Goal: Task Accomplishment & Management: Manage account settings

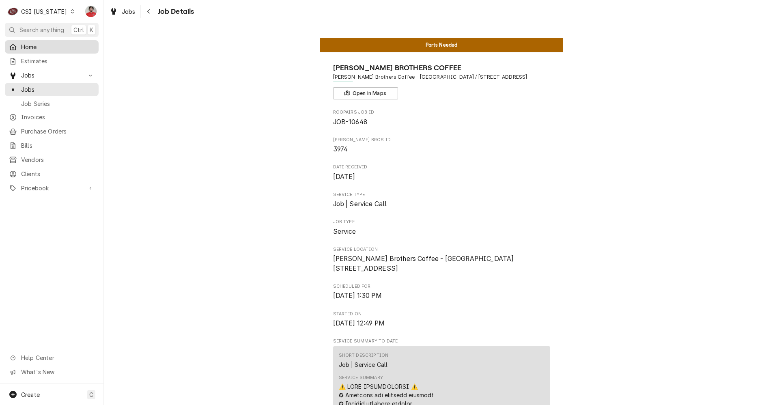
click at [41, 48] on span "Home" at bounding box center [57, 47] width 73 height 9
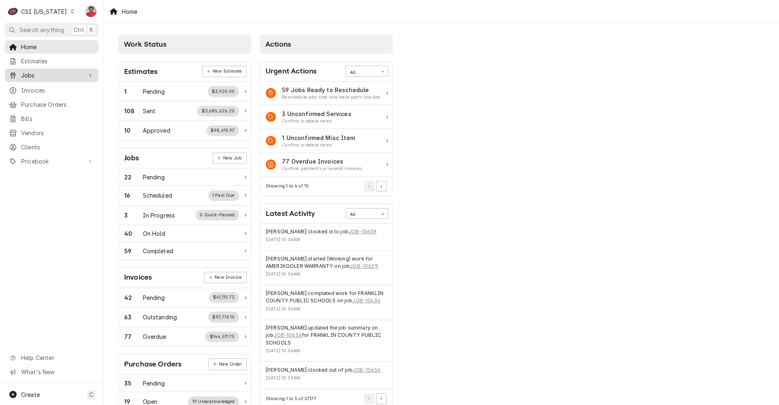
click at [40, 71] on span "Jobs" at bounding box center [51, 75] width 61 height 9
click at [42, 92] on link "Jobs" at bounding box center [52, 89] width 94 height 13
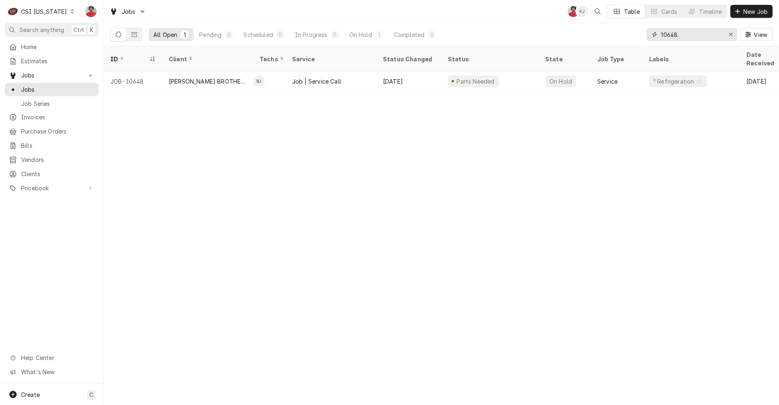
click at [682, 41] on input "10648" at bounding box center [691, 34] width 61 height 13
type input "4"
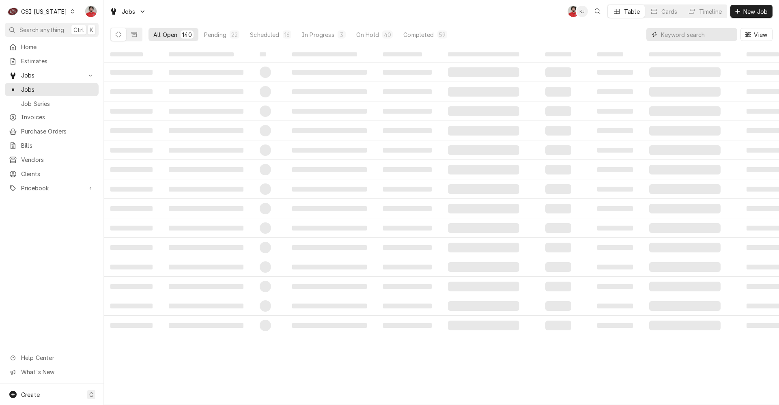
type input "1"
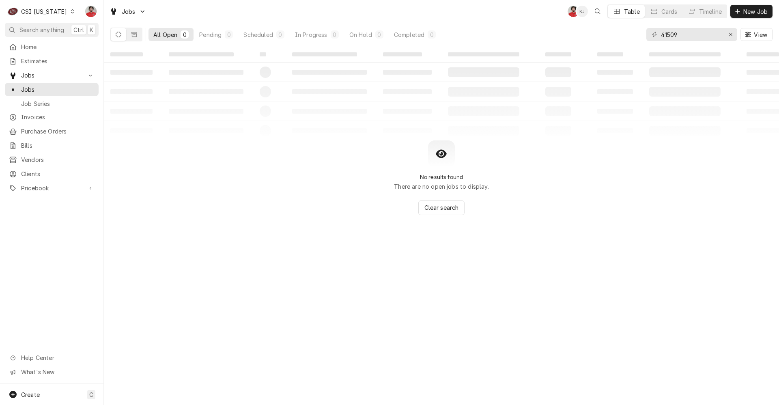
click at [54, 14] on div "CSI [US_STATE]" at bounding box center [44, 11] width 46 height 9
click at [679, 37] on html "C CSI Kentucky NF Search anything Ctrl K Home Estimates Jobs Jobs Job Series In…" at bounding box center [389, 202] width 779 height 405
click at [679, 37] on input "41509" at bounding box center [691, 34] width 61 height 13
type input "10649"
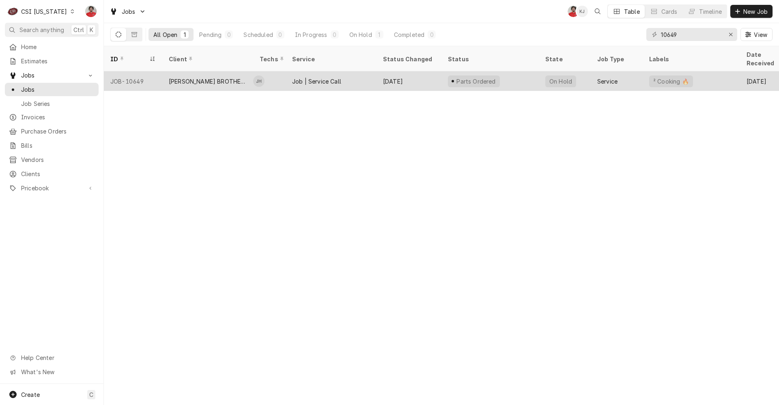
click at [511, 71] on div "Parts Ordered" at bounding box center [490, 80] width 97 height 19
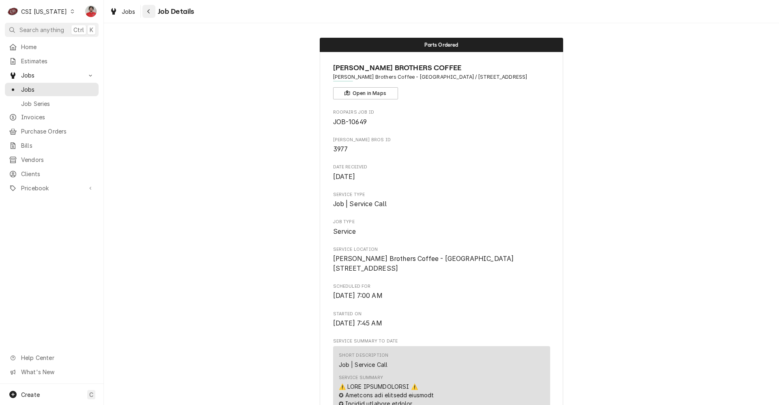
click at [143, 15] on button "Navigate back" at bounding box center [148, 11] width 13 height 13
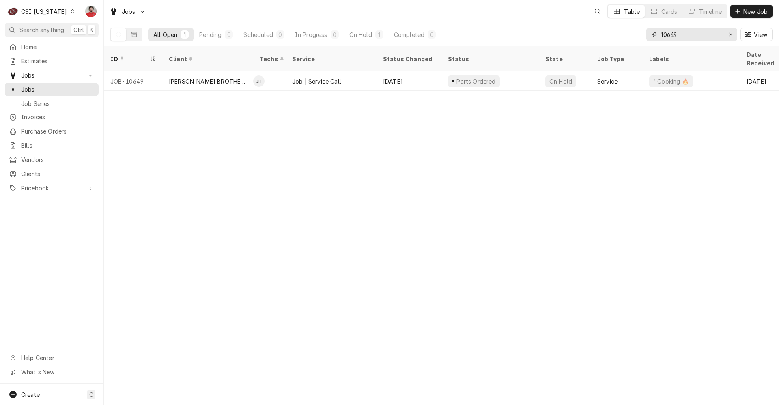
click at [667, 33] on input "10649" at bounding box center [691, 34] width 61 height 13
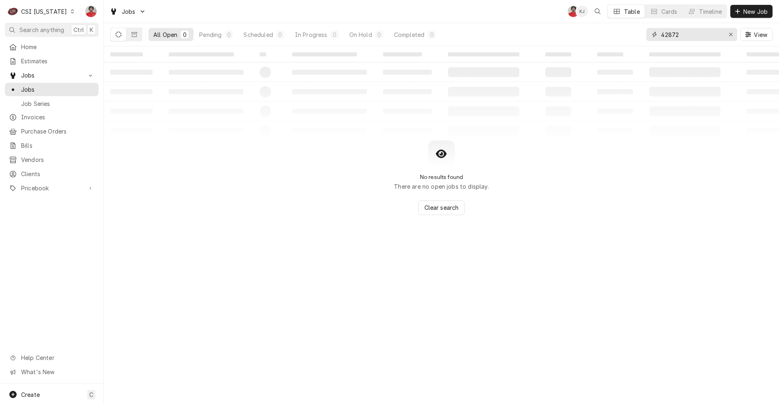
click at [674, 33] on input "42872" at bounding box center [691, 34] width 61 height 13
type input "10648"
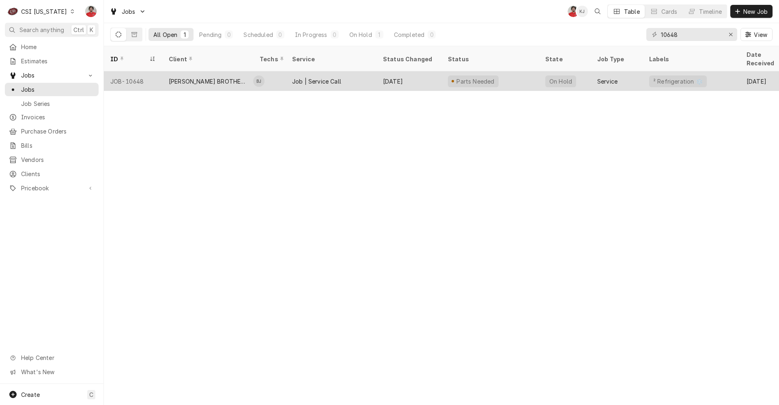
click at [505, 71] on div "Parts Needed" at bounding box center [490, 80] width 97 height 19
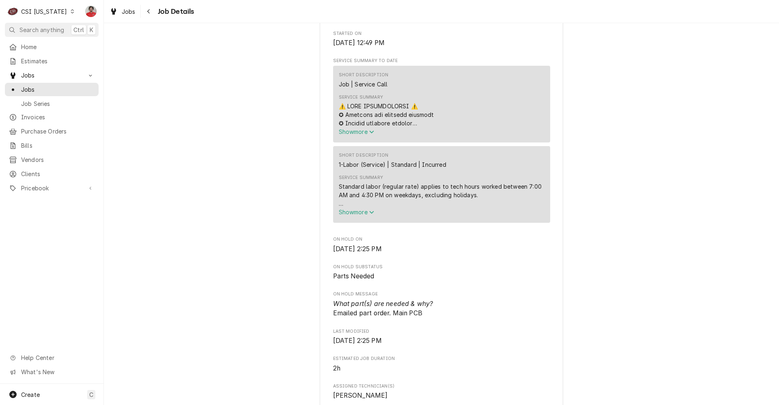
scroll to position [284, 0]
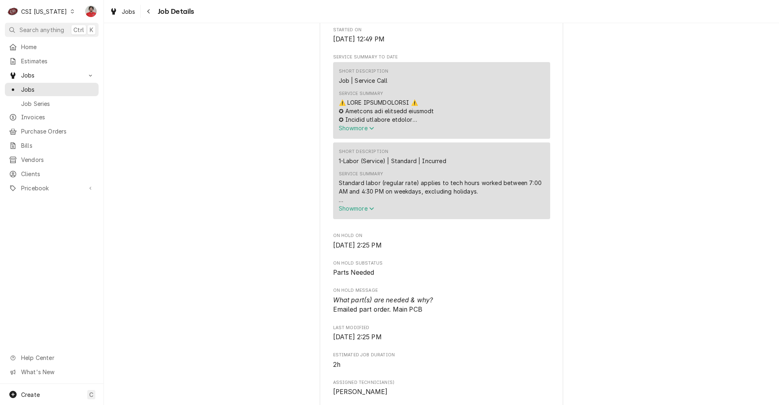
click at [356, 131] on span "Show more" at bounding box center [357, 128] width 36 height 7
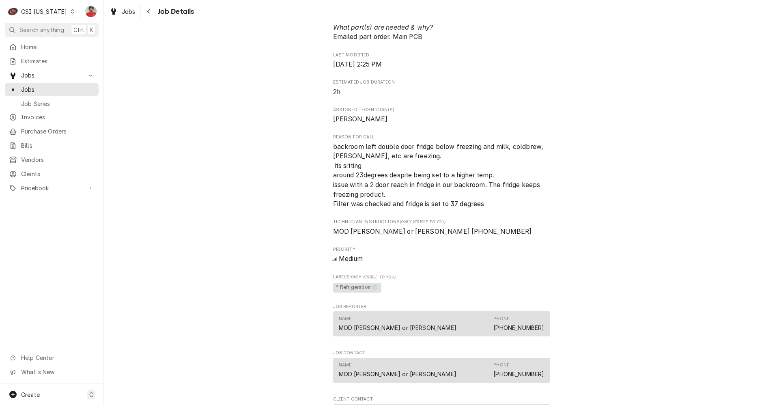
scroll to position [1420, 0]
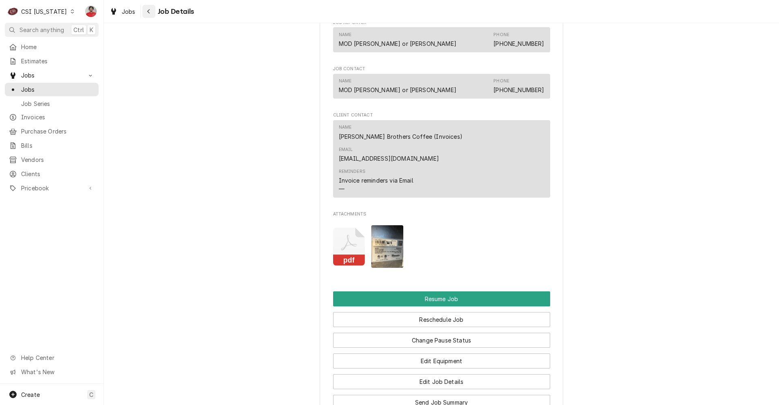
click at [149, 12] on icon "Navigate back" at bounding box center [149, 12] width 4 height 6
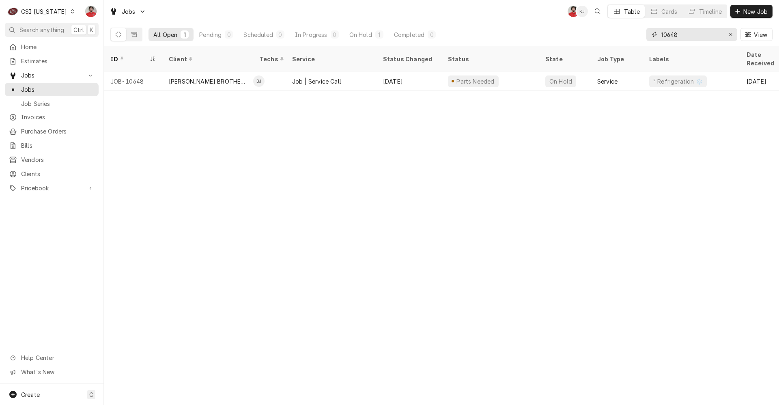
click at [704, 32] on input "10648" at bounding box center [691, 34] width 61 height 13
click at [50, 12] on div "CSI Kentucky" at bounding box center [44, 11] width 46 height 9
click at [100, 18] on div "CSI Kansas City" at bounding box center [126, 16] width 107 height 9
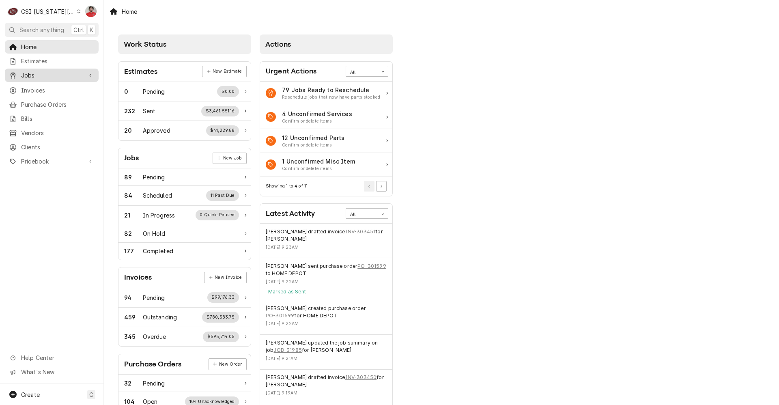
click at [66, 75] on span "Jobs" at bounding box center [51, 75] width 61 height 9
click at [61, 89] on span "Jobs" at bounding box center [57, 89] width 73 height 9
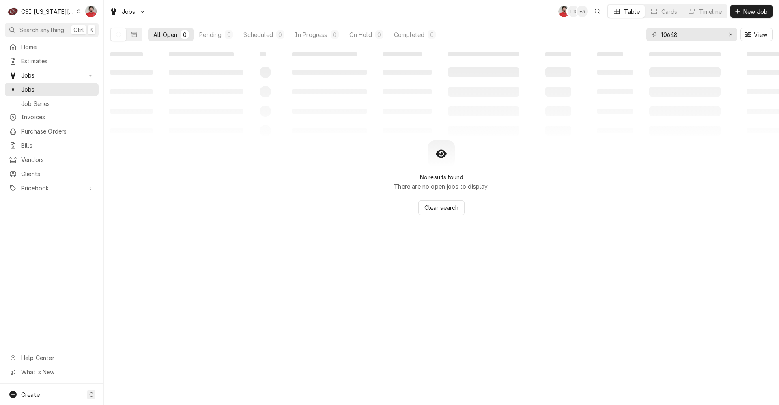
click at [77, 11] on icon "Dynamic Content Wrapper" at bounding box center [79, 11] width 4 height 4
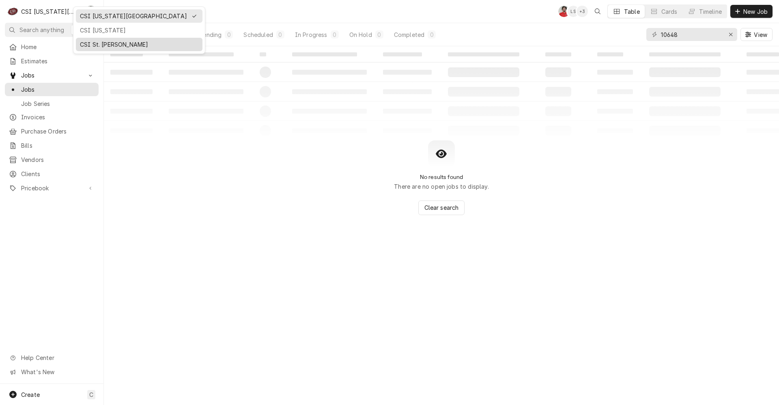
drag, startPoint x: 93, startPoint y: 31, endPoint x: 91, endPoint y: 46, distance: 15.1
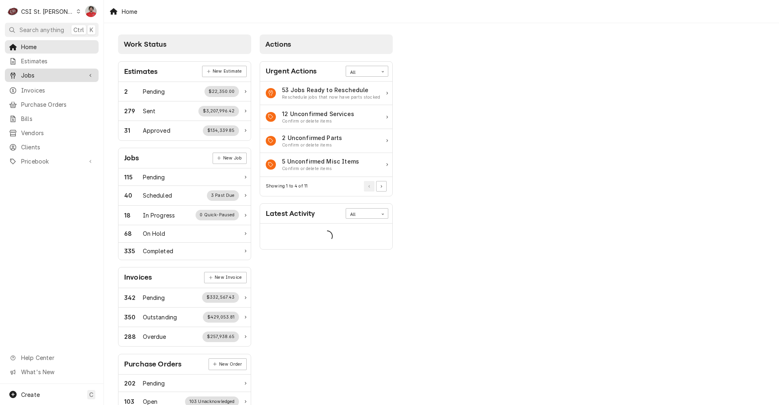
click at [50, 77] on span "Jobs" at bounding box center [51, 75] width 61 height 9
click at [48, 84] on div "Jobs" at bounding box center [51, 89] width 90 height 10
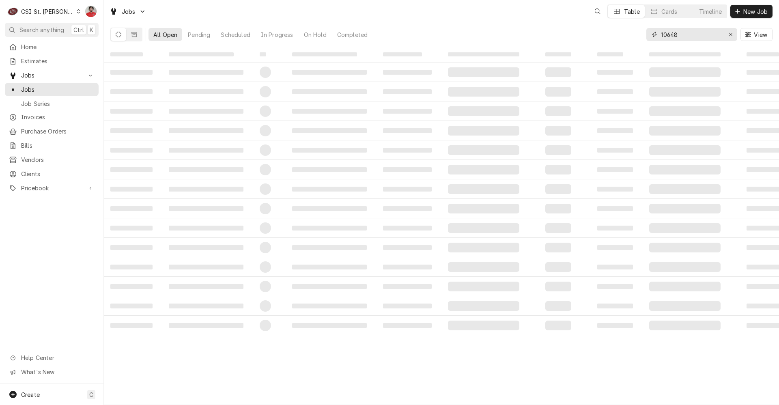
click at [708, 38] on input "10648" at bounding box center [691, 34] width 61 height 13
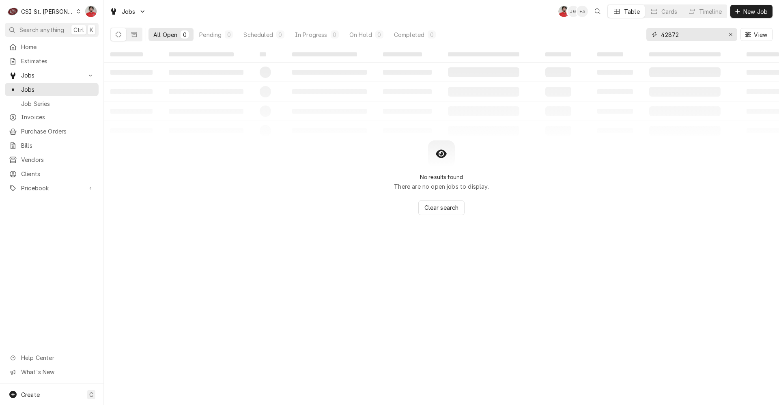
type input "42872"
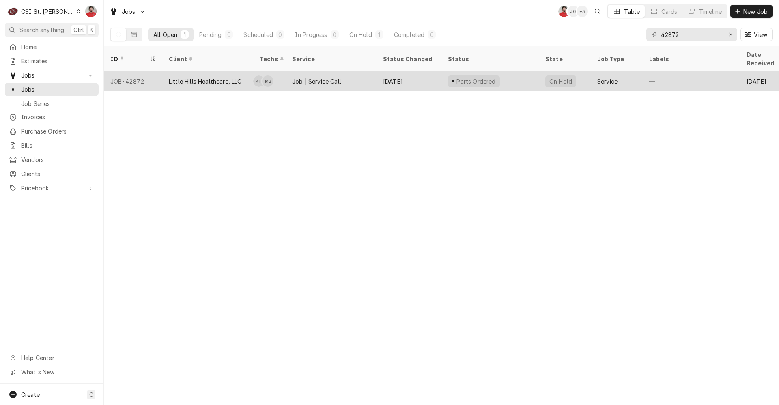
click at [514, 71] on div "Parts Ordered" at bounding box center [490, 80] width 97 height 19
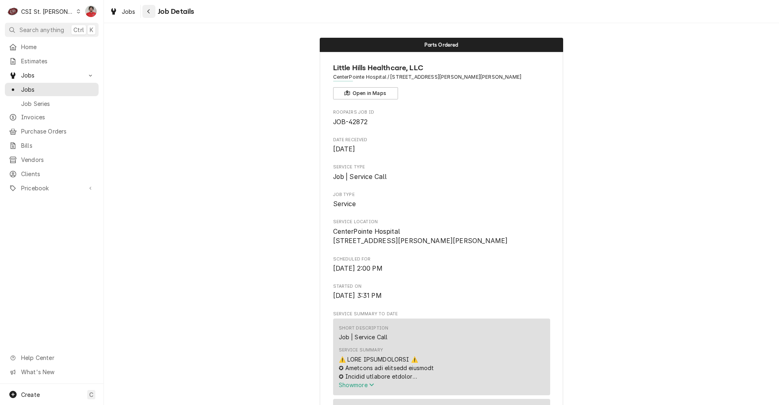
click at [151, 11] on div "Navigate back" at bounding box center [149, 11] width 8 height 8
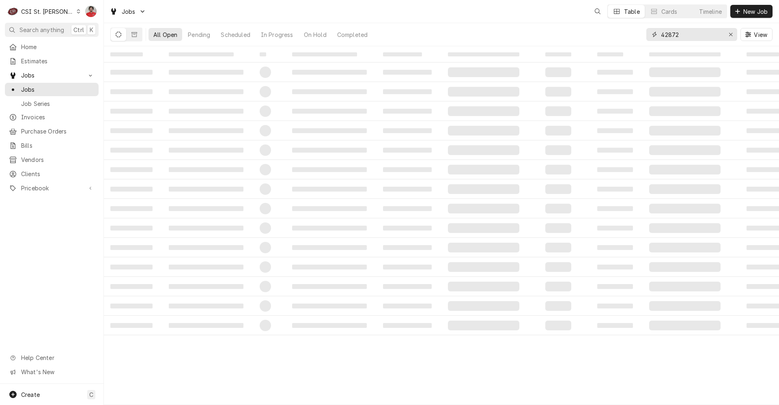
click at [696, 32] on input "42872" at bounding box center [691, 34] width 61 height 13
type input "42497"
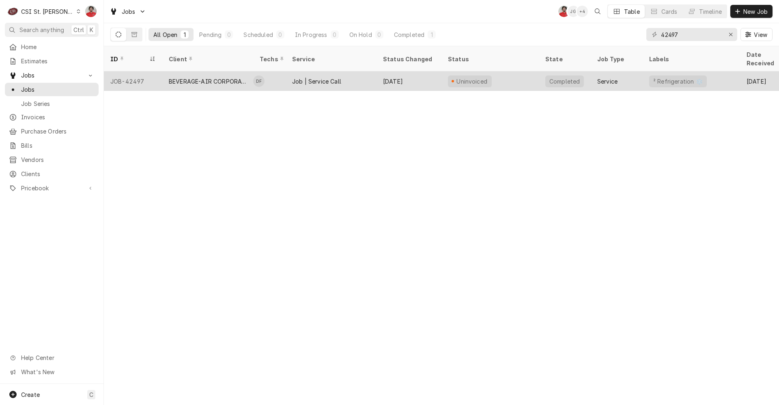
click at [521, 76] on div "Uninvoiced" at bounding box center [490, 80] width 97 height 19
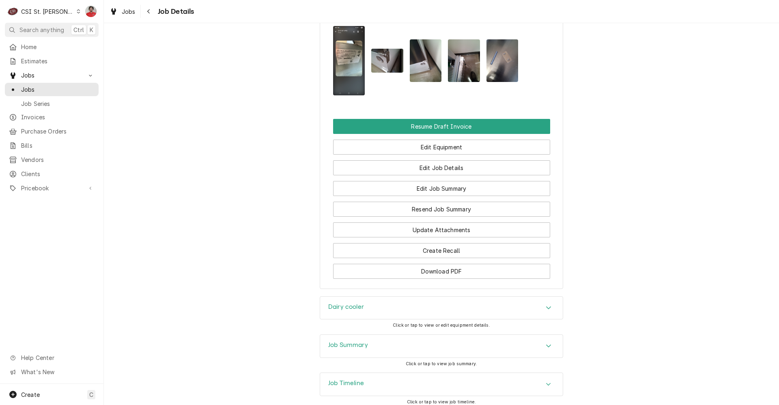
scroll to position [954, 0]
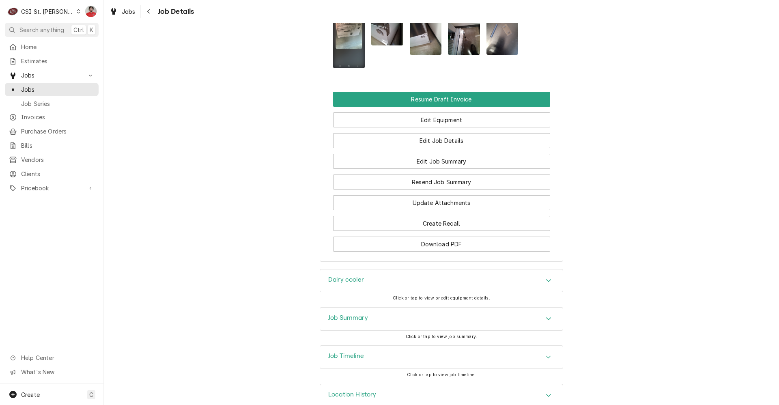
click at [432, 346] on div "Job Timeline" at bounding box center [441, 357] width 243 height 23
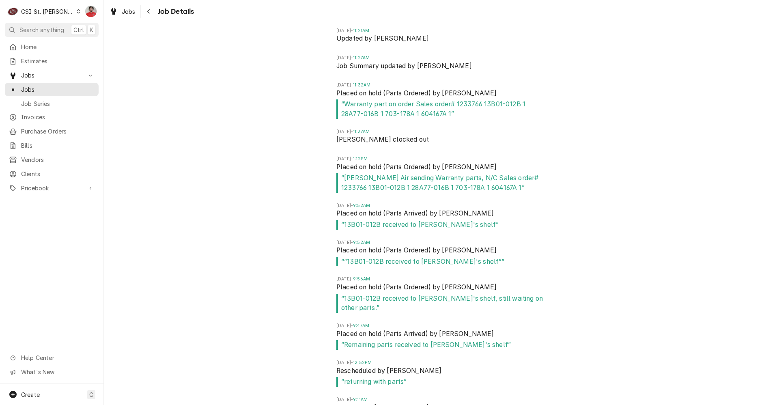
scroll to position [1880, 0]
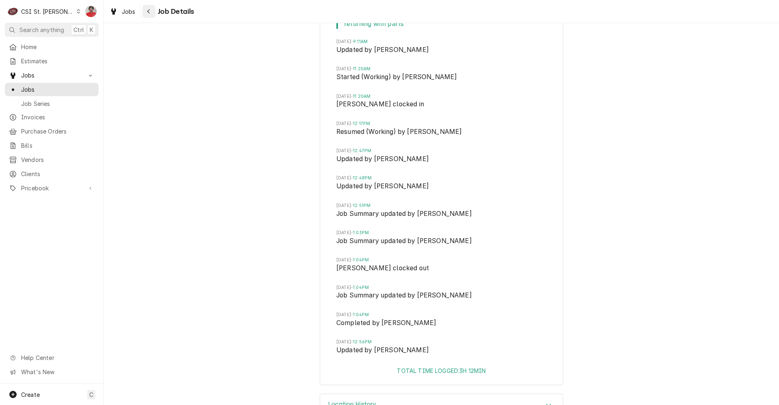
click at [146, 11] on div "Navigate back" at bounding box center [149, 11] width 8 height 8
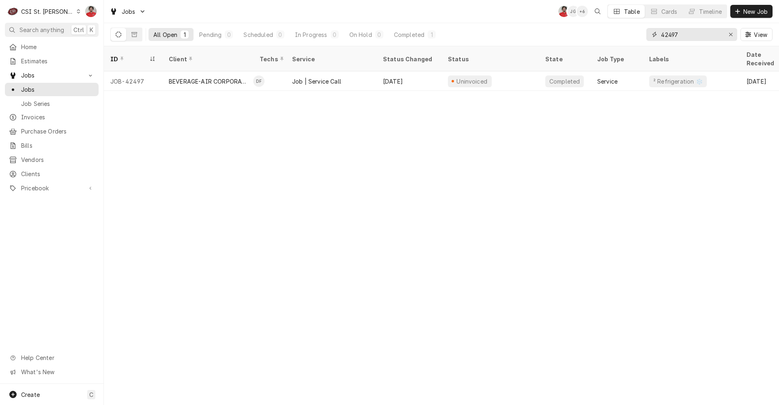
click at [677, 32] on input "42497" at bounding box center [691, 34] width 61 height 13
click at [709, 36] on input "41509" at bounding box center [691, 34] width 61 height 13
type input "42779"
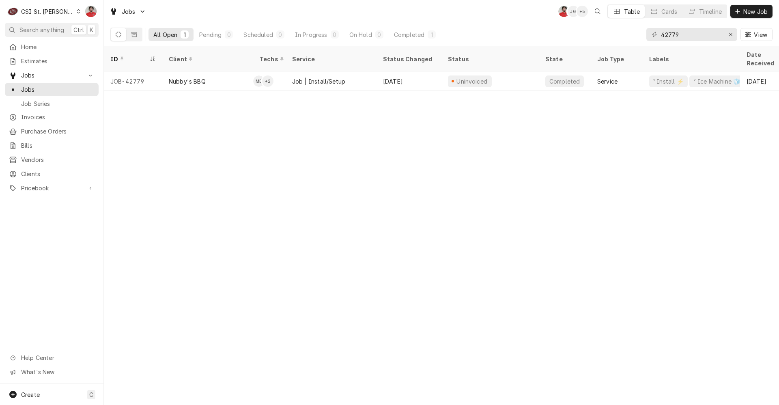
click at [40, 12] on div "CSI St. Louis" at bounding box center [47, 11] width 53 height 9
click at [89, 19] on div "CSI [US_STATE][GEOGRAPHIC_DATA]" at bounding box center [124, 16] width 107 height 9
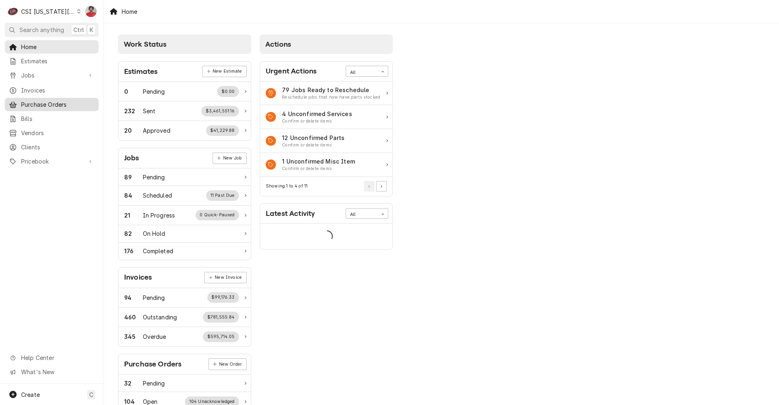
click at [51, 100] on span "Purchase Orders" at bounding box center [57, 104] width 73 height 9
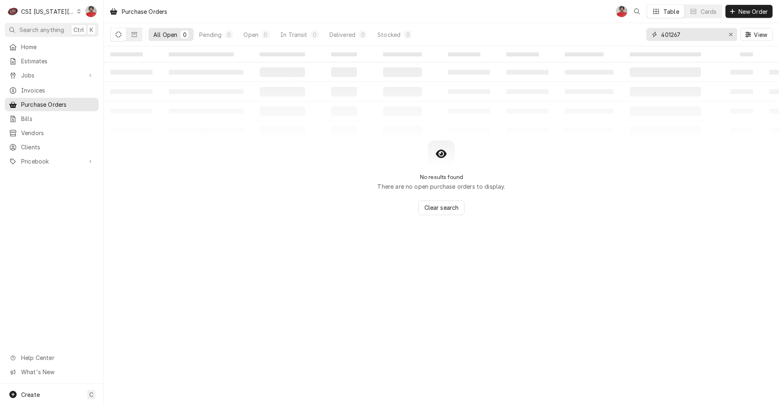
click at [705, 40] on input "401267" at bounding box center [691, 34] width 61 height 13
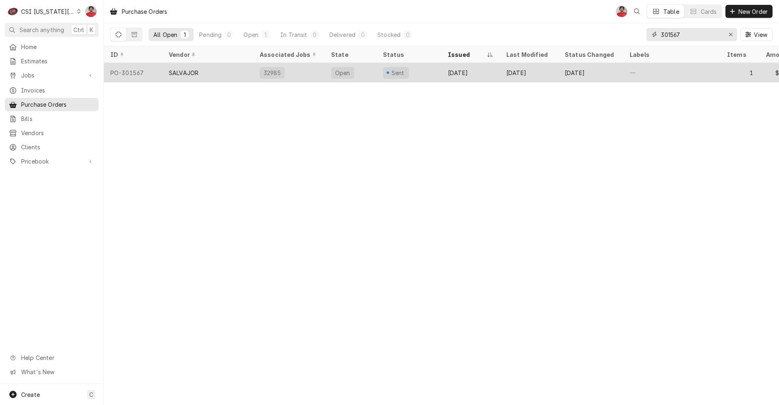
type input "301567"
click at [588, 71] on div "[DATE]" at bounding box center [590, 72] width 65 height 19
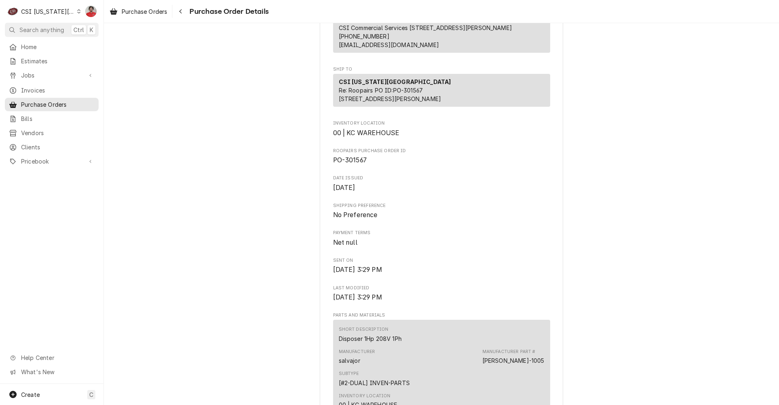
scroll to position [162, 0]
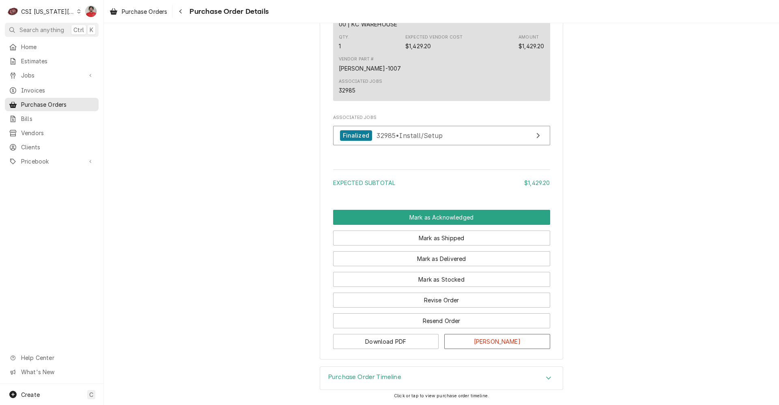
click at [387, 376] on h3 "Purchase Order Timeline" at bounding box center [364, 377] width 73 height 8
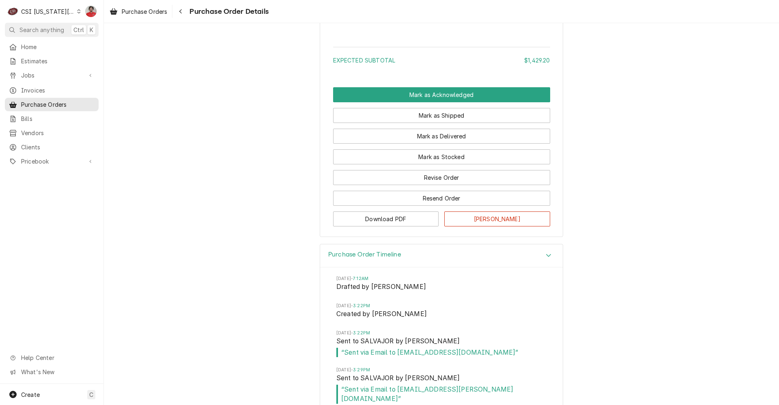
scroll to position [686, 0]
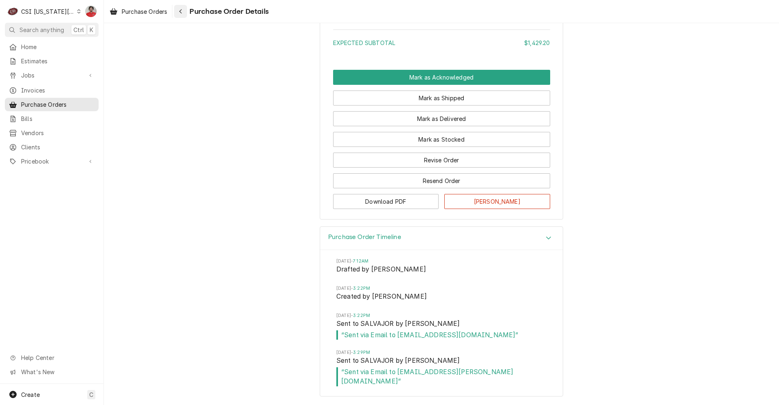
click at [178, 11] on div "Navigate back" at bounding box center [181, 11] width 8 height 8
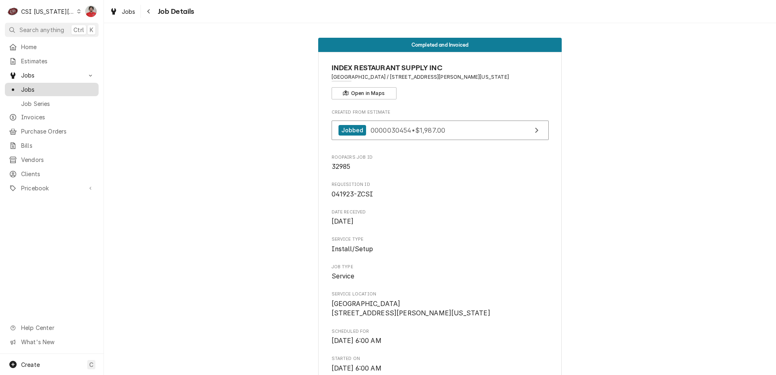
click at [68, 90] on span "Jobs" at bounding box center [57, 89] width 73 height 9
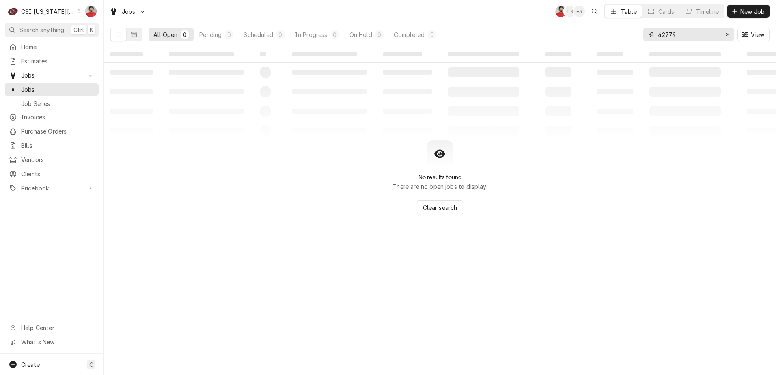
drag, startPoint x: 541, startPoint y: 35, endPoint x: 515, endPoint y: 34, distance: 25.6
click at [516, 35] on div "All Open 0 Pending 0 Scheduled 0 In Progress 0 On Hold 0 Completed 0 42779 View" at bounding box center [439, 34] width 659 height 23
type input "salvajor"
click at [681, 36] on input "salvajor" at bounding box center [688, 34] width 61 height 13
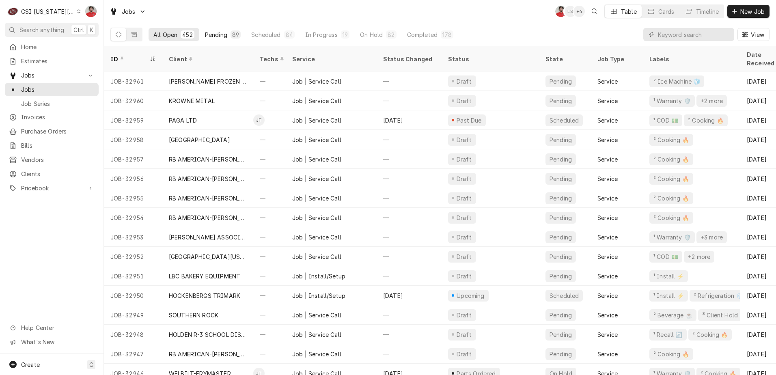
click at [220, 35] on div "Pending" at bounding box center [216, 34] width 22 height 9
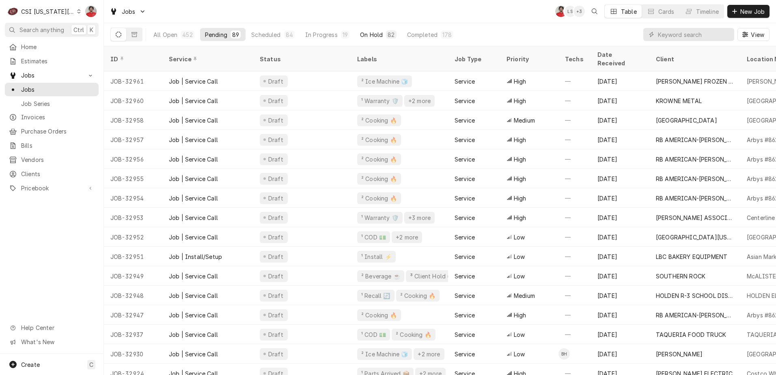
click at [365, 37] on div "On Hold" at bounding box center [371, 34] width 23 height 9
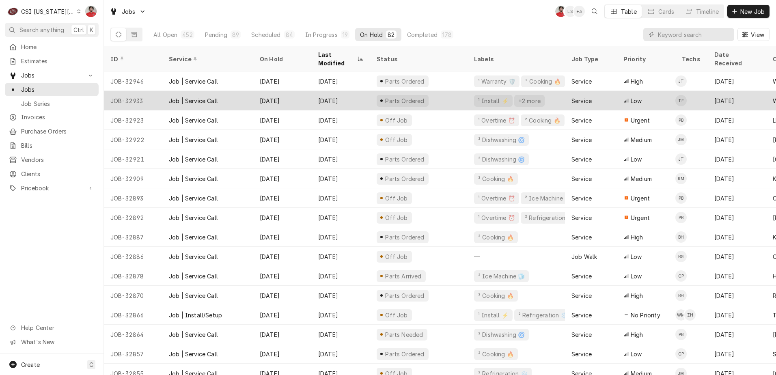
click at [336, 93] on div "Sep 23" at bounding box center [341, 100] width 58 height 19
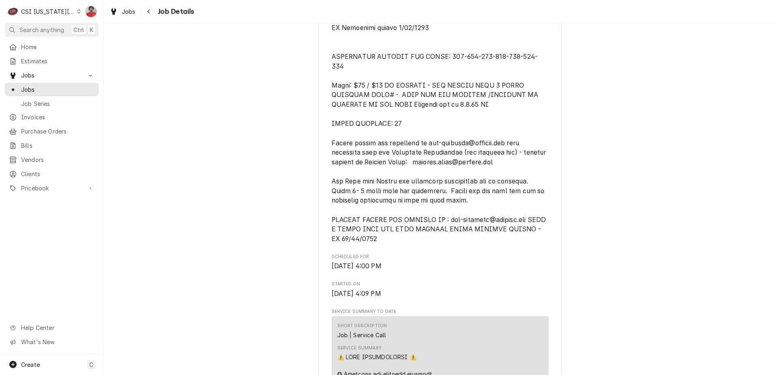
scroll to position [609, 0]
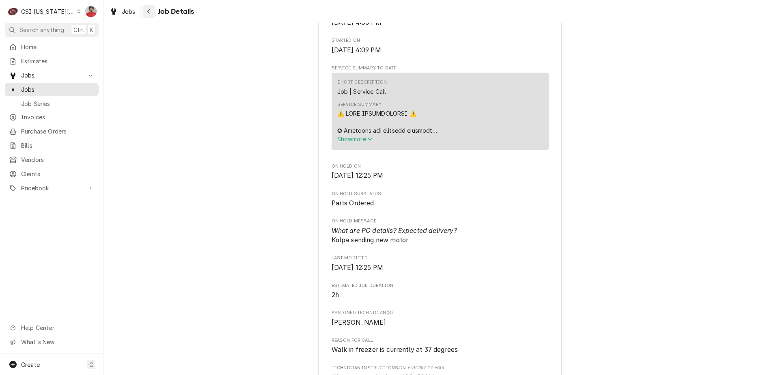
click at [148, 12] on icon "Navigate back" at bounding box center [148, 11] width 2 height 4
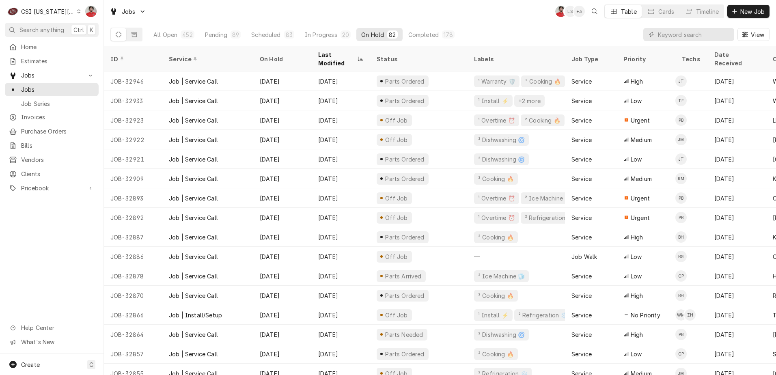
click at [452, 17] on div "Jobs NF LS + 3 Table Cards Timeline New Job" at bounding box center [440, 11] width 672 height 23
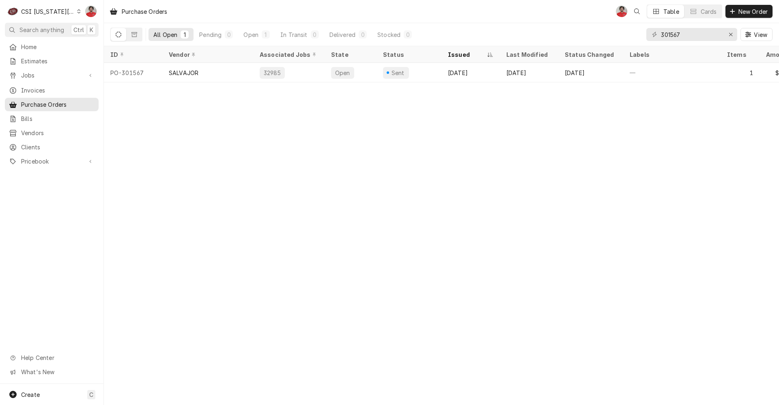
click at [40, 15] on div "CSI [US_STATE][GEOGRAPHIC_DATA]" at bounding box center [48, 11] width 54 height 9
click at [86, 28] on div "CSI [US_STATE]" at bounding box center [139, 30] width 119 height 9
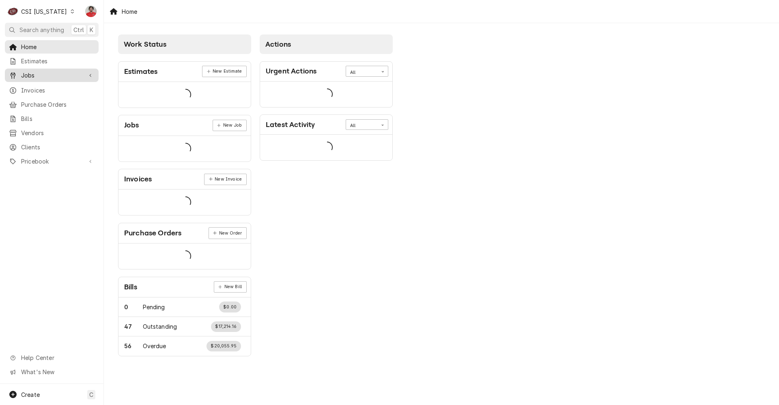
click at [36, 75] on span "Jobs" at bounding box center [51, 75] width 61 height 9
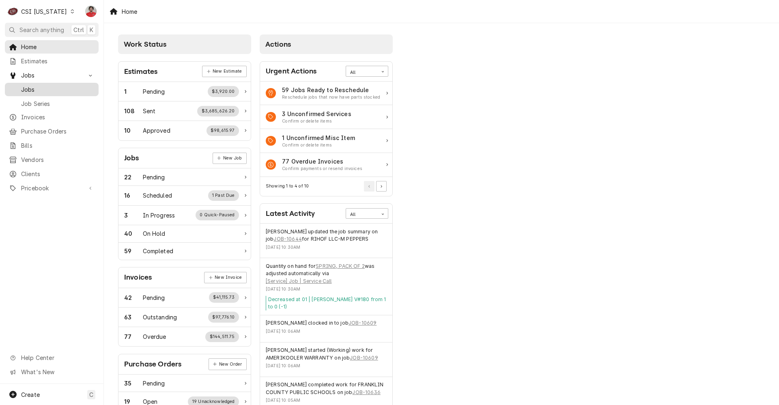
click at [36, 86] on span "Jobs" at bounding box center [57, 89] width 73 height 9
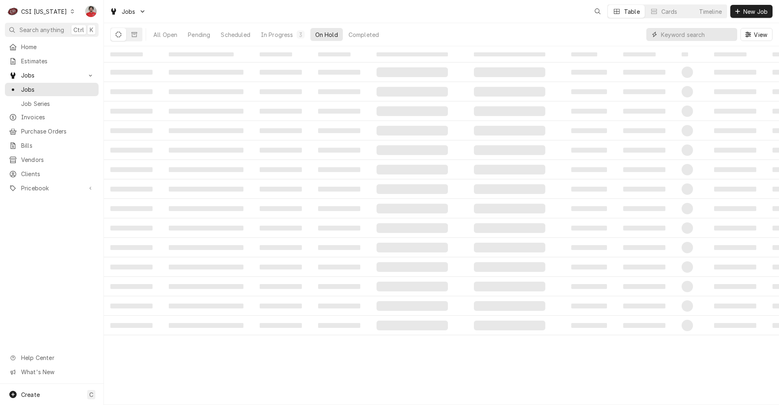
click at [692, 34] on input "Dynamic Content Wrapper" at bounding box center [697, 34] width 72 height 13
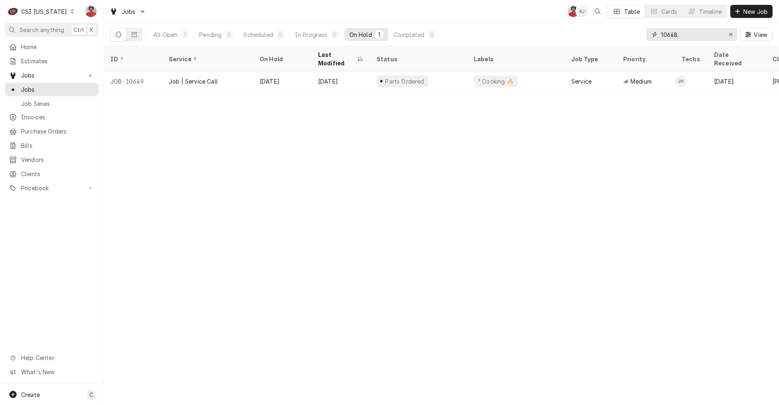
type input "10648"
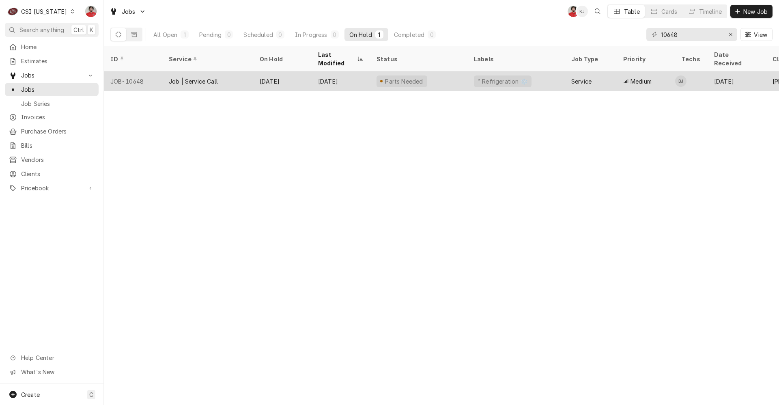
click at [463, 75] on div "Parts Needed" at bounding box center [418, 80] width 97 height 19
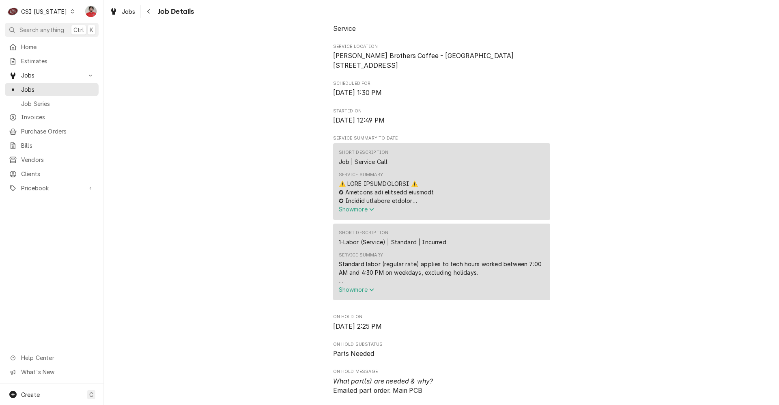
scroll to position [406, 0]
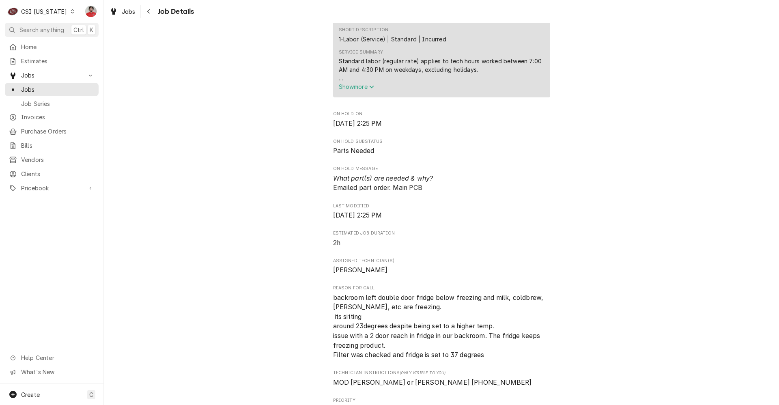
click at [347, 90] on span "Show more" at bounding box center [357, 86] width 36 height 7
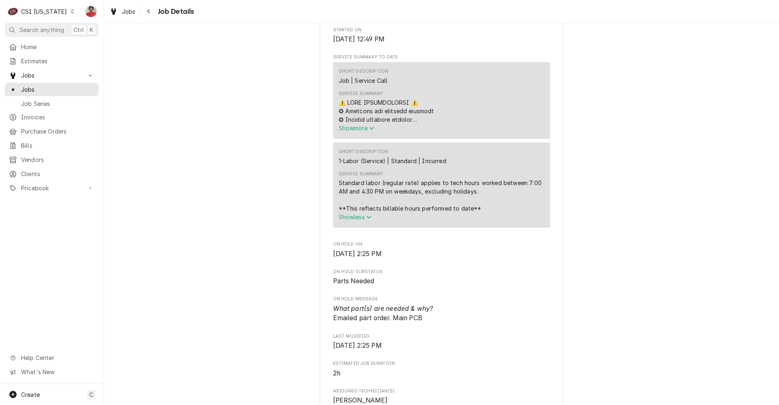
click at [364, 131] on span "Show more" at bounding box center [357, 128] width 36 height 7
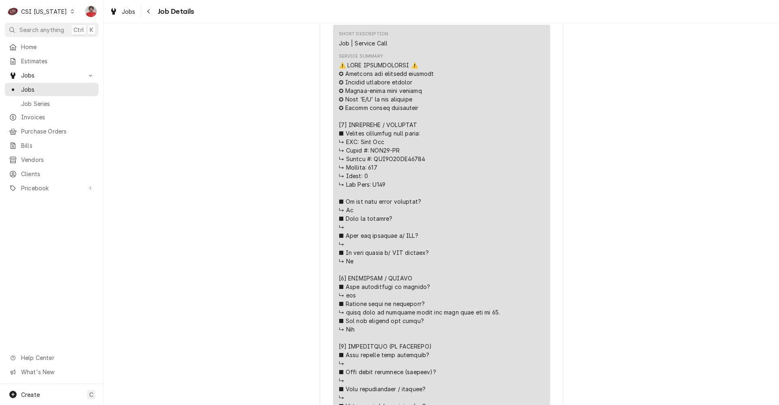
scroll to position [284, 0]
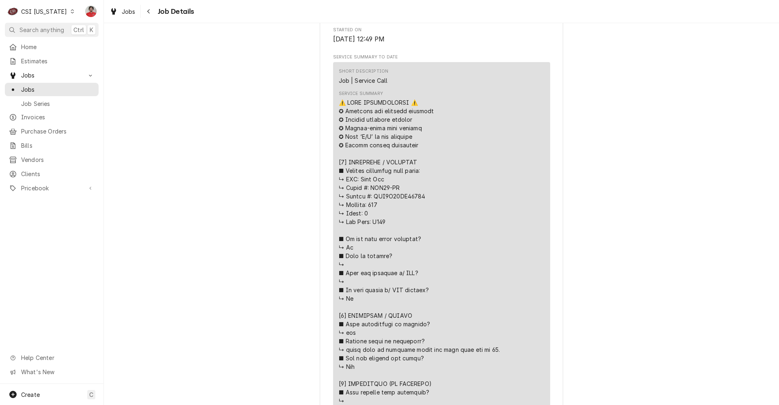
click at [55, 15] on div "CSI Kentucky" at bounding box center [44, 11] width 46 height 9
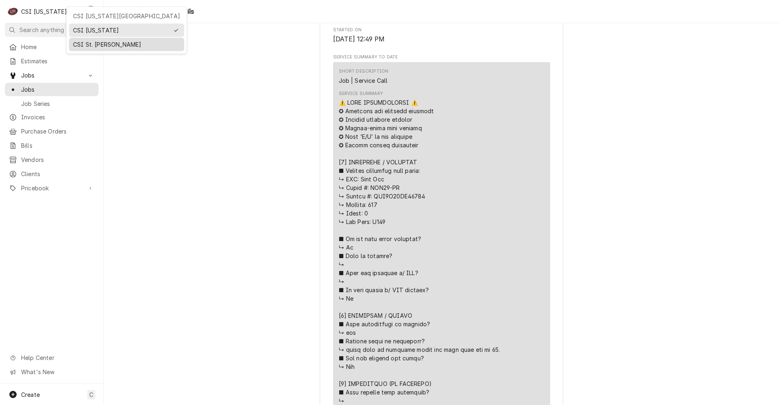
click at [79, 42] on div "CSI St. [PERSON_NAME]" at bounding box center [126, 44] width 107 height 9
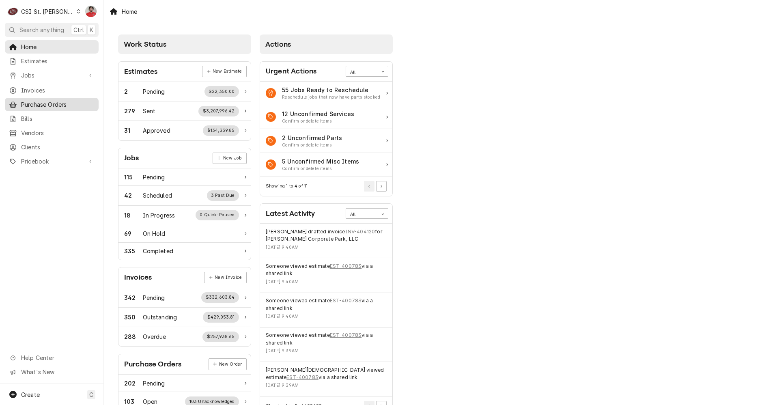
click at [39, 104] on span "Purchase Orders" at bounding box center [57, 104] width 73 height 9
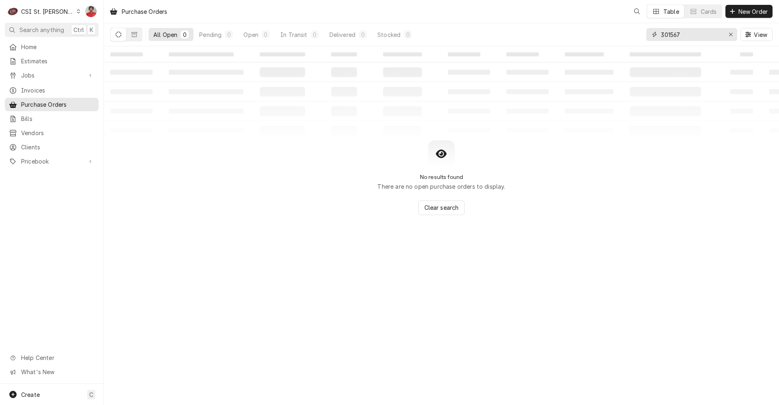
click at [696, 35] on input "301567" at bounding box center [691, 34] width 61 height 13
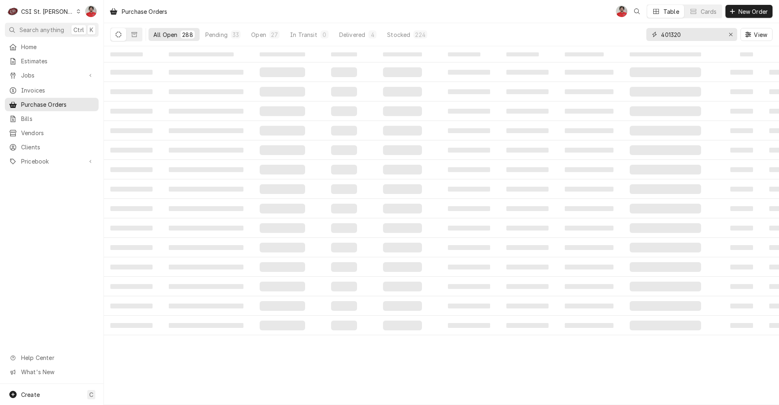
type input "401320"
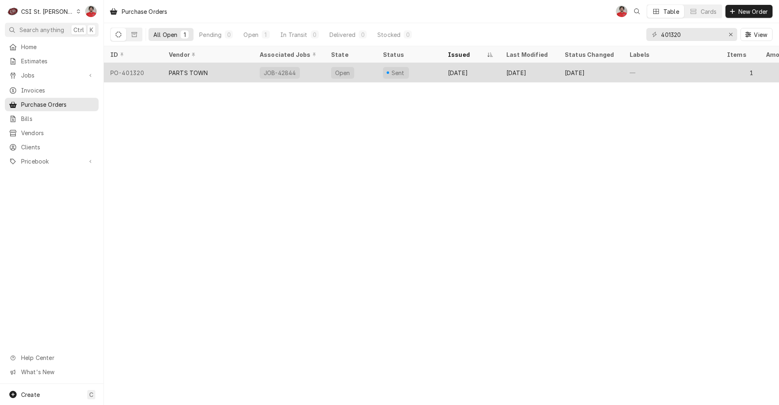
click at [461, 76] on div "Sep 23" at bounding box center [471, 72] width 58 height 19
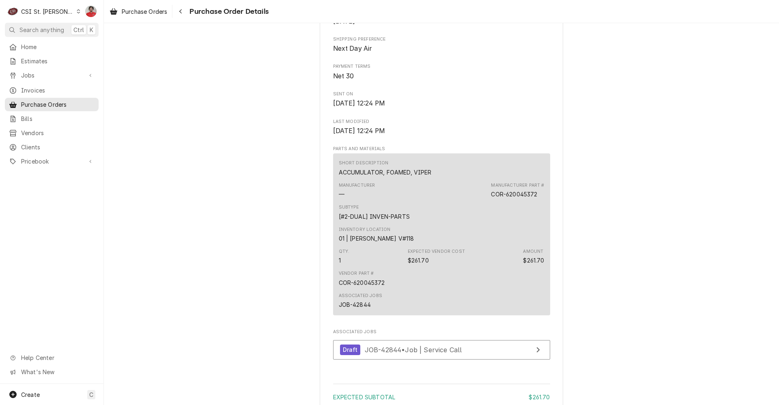
scroll to position [565, 0]
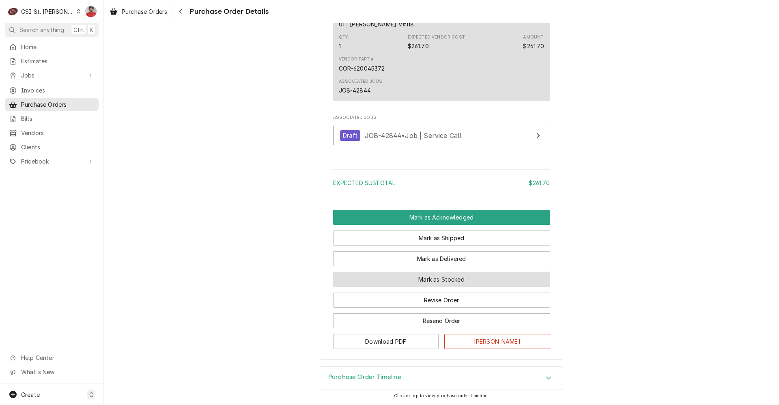
click at [419, 282] on button "Mark as Stocked" at bounding box center [441, 279] width 217 height 15
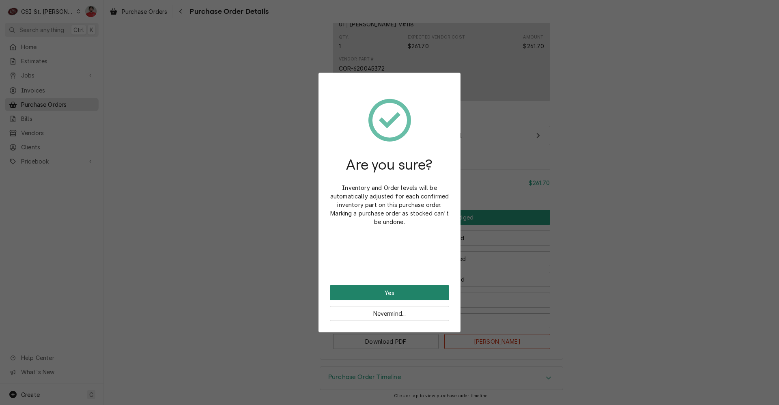
click at [414, 292] on button "Yes" at bounding box center [389, 292] width 119 height 15
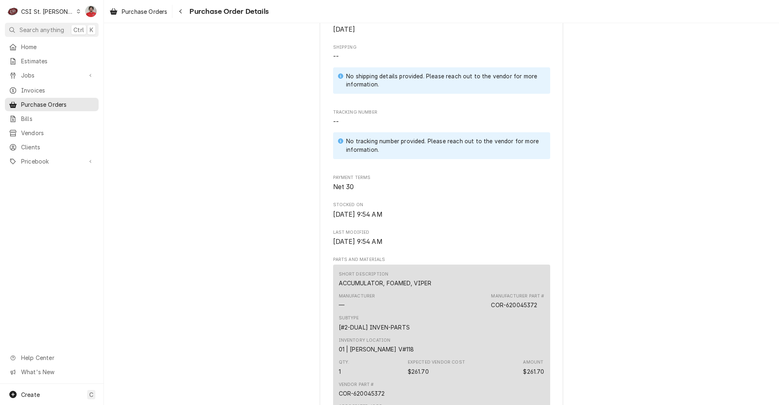
scroll to position [560, 0]
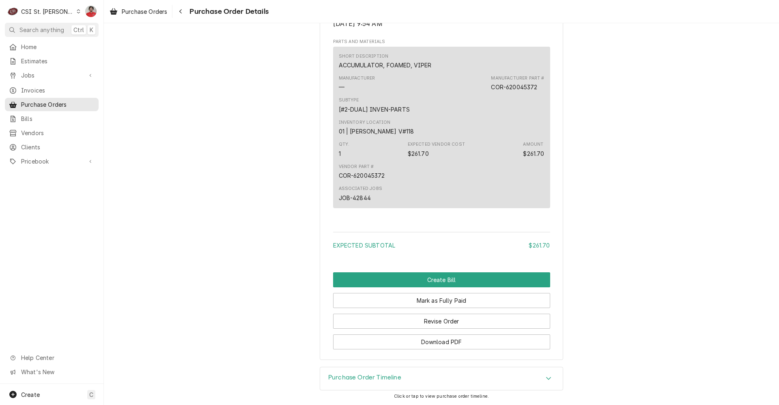
click at [361, 198] on div "JOB-42844" at bounding box center [355, 198] width 32 height 9
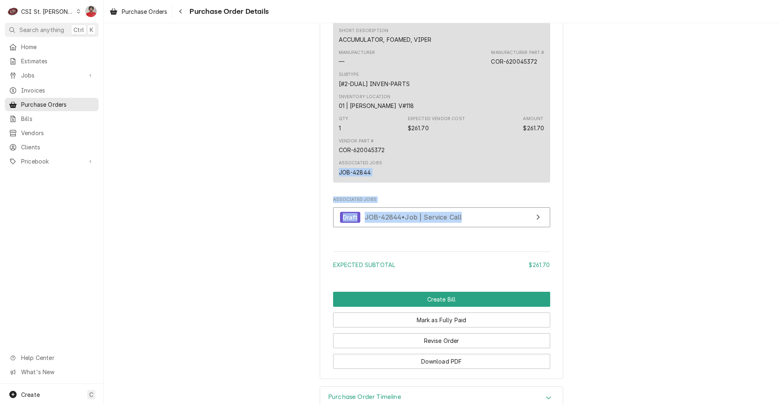
drag, startPoint x: 361, startPoint y: 198, endPoint x: 313, endPoint y: 218, distance: 51.3
click at [382, 221] on span "JOB-42844 • Job | Service Call" at bounding box center [413, 217] width 97 height 8
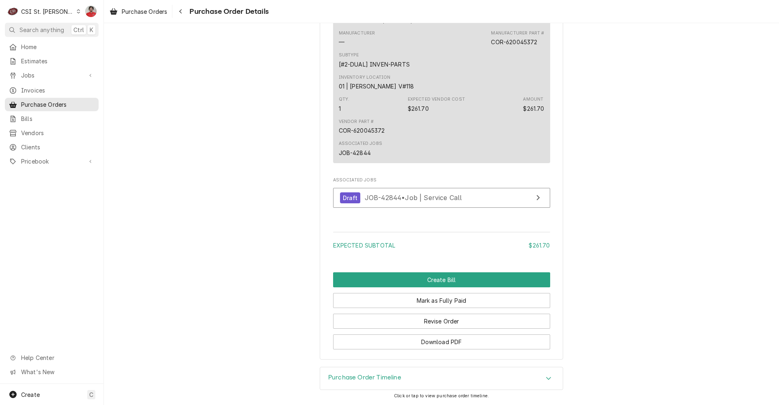
scroll to position [605, 0]
click at [39, 129] on span "Vendors" at bounding box center [57, 133] width 73 height 9
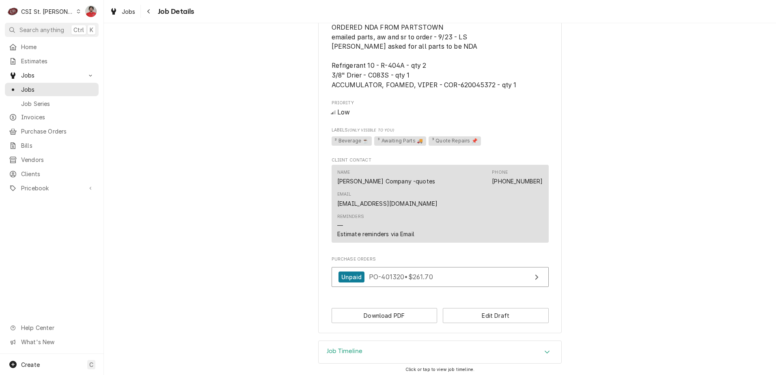
scroll to position [493, 0]
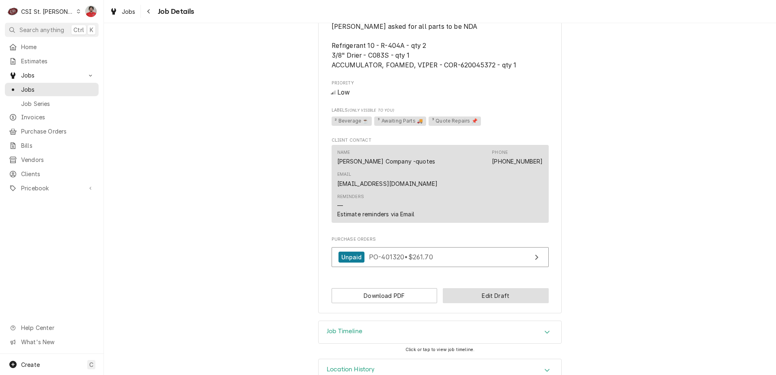
click at [464, 288] on button "Edit Draft" at bounding box center [496, 295] width 106 height 15
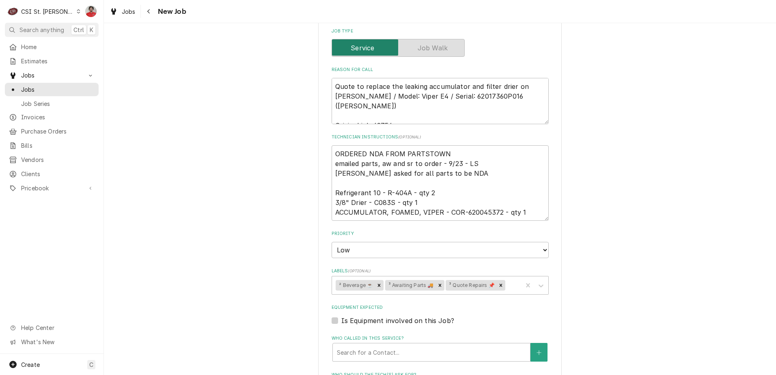
scroll to position [365, 0]
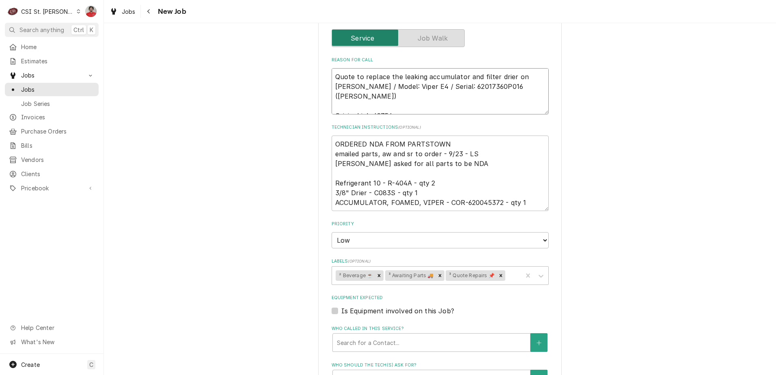
click at [416, 82] on textarea "Quote to replace the leaking accumulator and filter drier on [PERSON_NAME] / Mo…" at bounding box center [440, 91] width 217 height 46
click at [413, 74] on textarea "Quote to replace the leaking accumulator and filter drier on [PERSON_NAME] / Mo…" at bounding box center [440, 91] width 217 height 46
click at [437, 278] on icon "Remove ³ Awaiting Parts 🚚" at bounding box center [440, 276] width 6 height 6
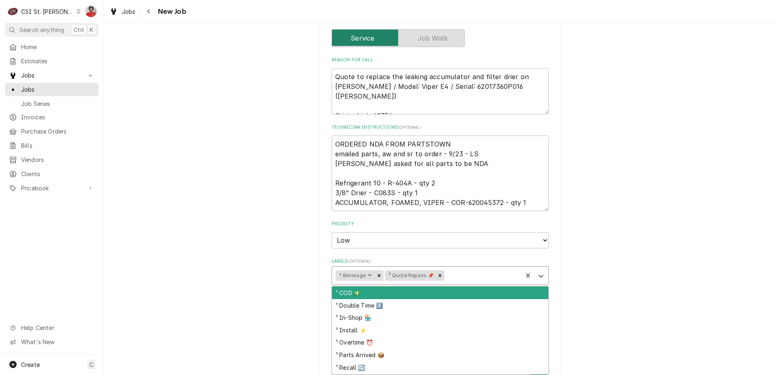
click at [461, 272] on div "Labels" at bounding box center [482, 275] width 72 height 15
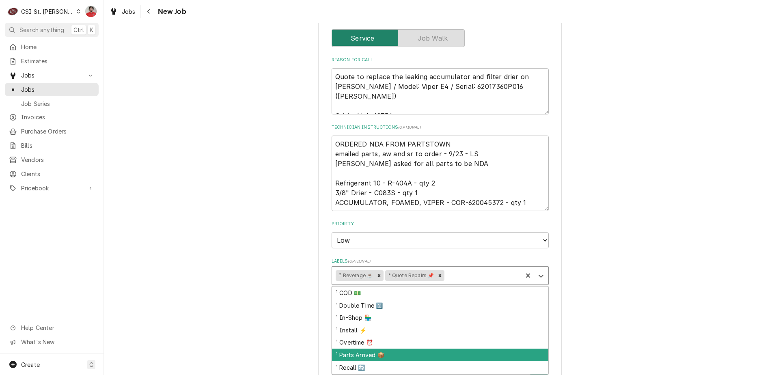
click at [419, 356] on div "¹ Parts Arrived 📦" at bounding box center [440, 355] width 216 height 13
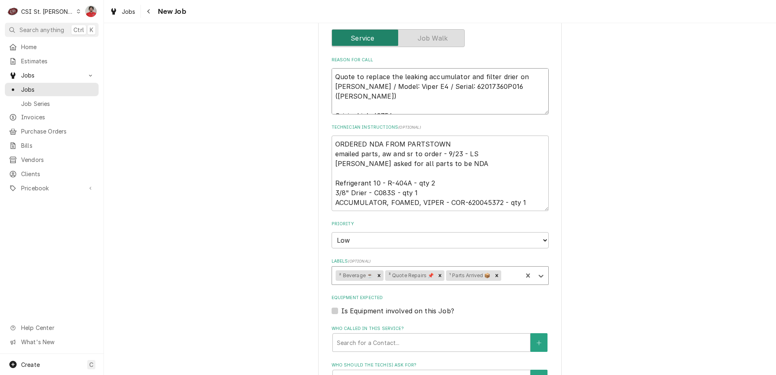
click at [376, 79] on textarea "Quote to replace the leaking accumulator and filter drier on Cornelius / Model:…" at bounding box center [440, 91] width 217 height 46
type textarea "x"
type textarea "Quote to replace the leaking accumulator and filter drier on Cornelius / Model:…"
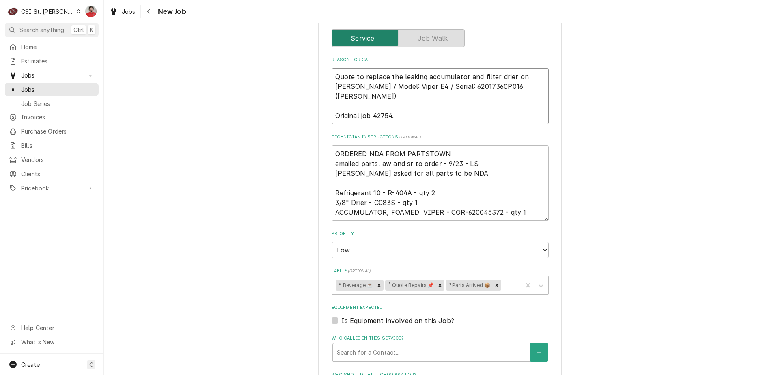
type textarea "x"
type textarea "R Quote to replace the leaking accumulator and filter drier on Cornelius / Mode…"
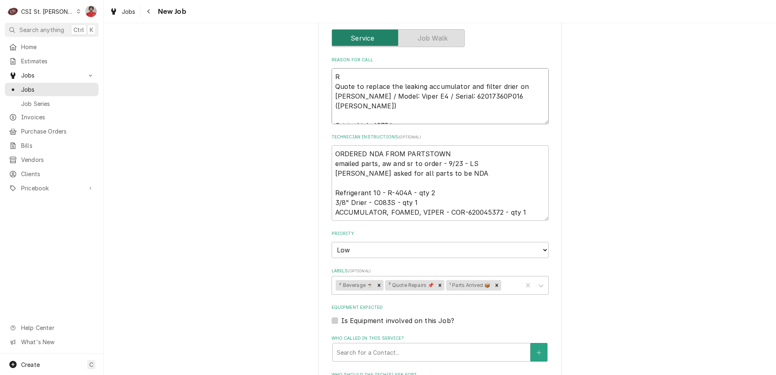
type textarea "x"
type textarea "Re Quote to replace the leaking accumulator and filter drier on Cornelius / Mod…"
type textarea "x"
type textarea "Rec Quote to replace the leaking accumulator and filter drier on Cornelius / Mo…"
type textarea "x"
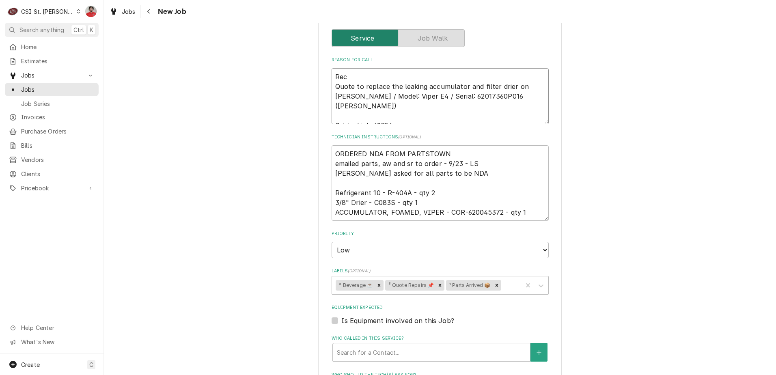
type textarea "Rec Quote to replace the leaking accumulator and filter drier on Cornelius / Mo…"
type textarea "x"
type textarea "Rec C Quote to replace the leaking accumulator and filter drier on Cornelius / …"
type textarea "x"
type textarea "Rec CO Quote to replace the leaking accumulator and filter drier on Cornelius /…"
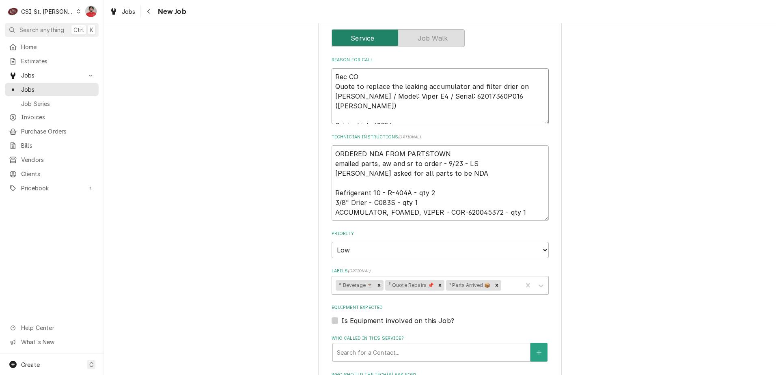
type textarea "x"
type textarea "Rec COR Quote to replace the leaking accumulator and filter drier on Cornelius …"
type textarea "x"
type textarea "Rec COR- Quote to replace the leaking accumulator and filter drier on Cornelius…"
type textarea "x"
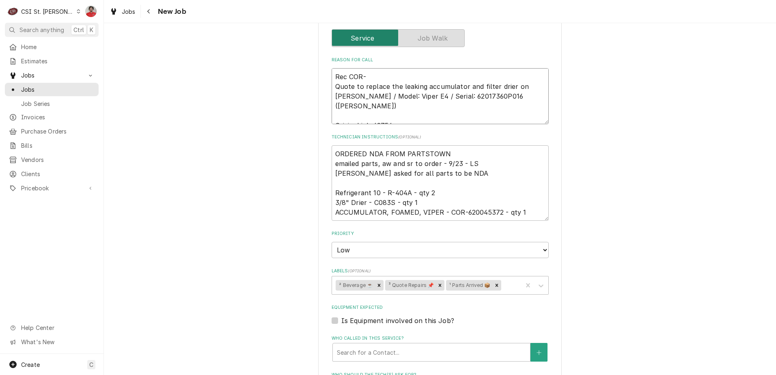
type textarea "Rec COR-6 Quote to replace the leaking accumulator and filter drier on Corneliu…"
type textarea "x"
type textarea "Rec COR-62 Quote to replace the leaking accumulator and filter drier on Corneli…"
type textarea "x"
type textarea "Rec COR-620 Quote to replace the leaking accumulator and filter drier on Cornel…"
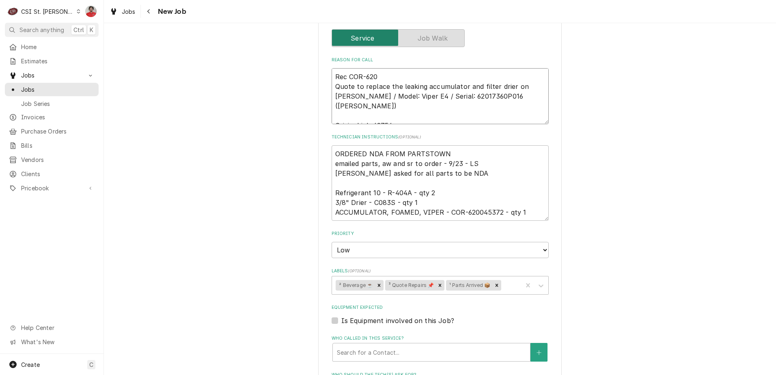
type textarea "x"
type textarea "Rec COR-6200 Quote to replace the leaking accumulator and filter drier on Corne…"
type textarea "x"
type textarea "Rec COR-62004 Quote to replace the leaking accumulator and filter drier on Corn…"
type textarea "x"
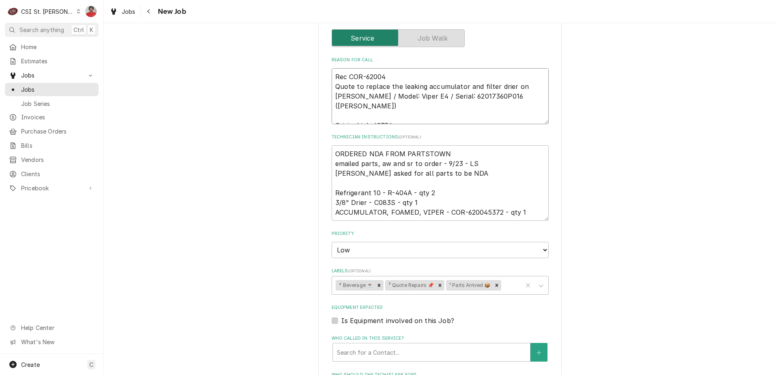
type textarea "Rec COR-620045 Quote to replace the leaking accumulator and filter drier on Cor…"
type textarea "x"
type textarea "Rec COR-6200453 Quote to replace the leaking accumulator and filter drier on Co…"
type textarea "x"
type textarea "Rec COR-62004537 Quote to replace the leaking accumulator and filter drier on C…"
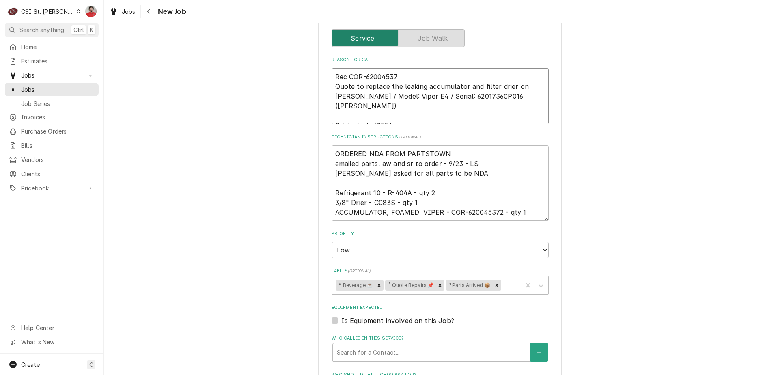
type textarea "x"
type textarea "Rec COR-620045372 Quote to replace the leaking accumulator and filter drier on …"
type textarea "x"
type textarea "Rec COR-620045372 Quote to replace the leaking accumulator and filter drier on …"
type textarea "x"
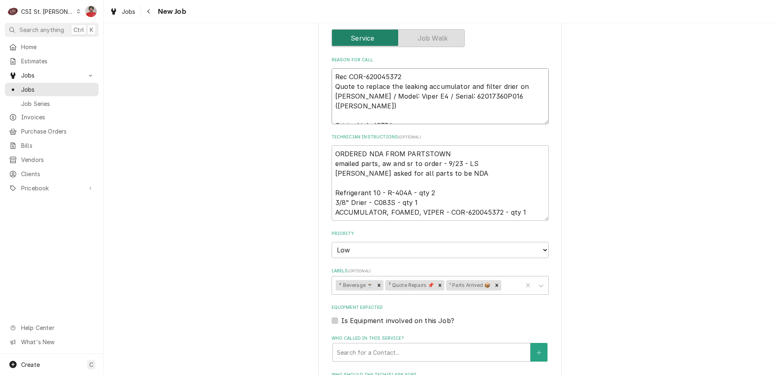
type textarea "Rec COR-620045372 t Quote to replace the leaking accumulator and filter drier o…"
type textarea "x"
type textarea "Rec COR-620045372 to Quote to replace the leaking accumulator and filter drier …"
type textarea "x"
type textarea "Rec COR-620045372 to Quote to replace the leaking accumulator and filter drier …"
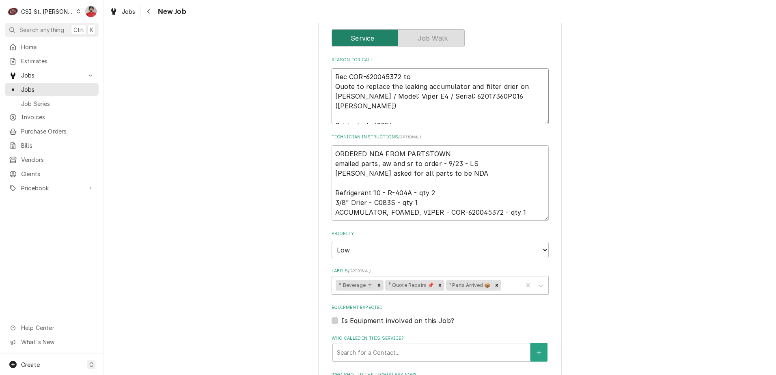
type textarea "x"
type textarea "Rec COR-620045372 to M Quote to replace the leaking accumulator and filter drie…"
type textarea "x"
type textarea "Rec COR-620045372 to Mi Quote to replace the leaking accumulator and filter dri…"
type textarea "x"
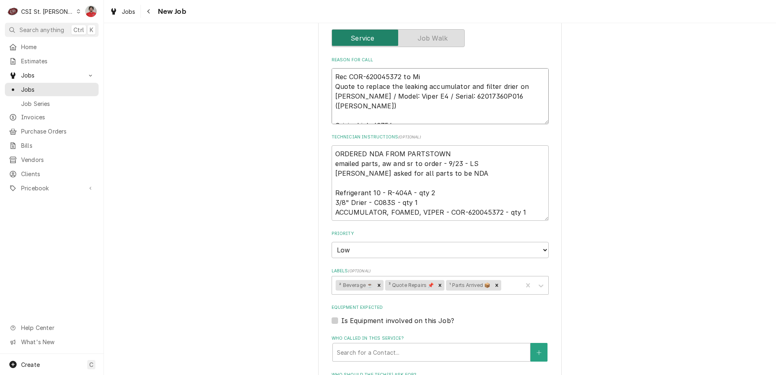
type textarea "Rec COR-620045372 to Mik Quote to replace the leaking accumulator and filter dr…"
type textarea "x"
type textarea "Rec COR-620045372 to Mike Quote to replace the leaking accumulator and filter d…"
type textarea "x"
type textarea "Rec COR-620045372 to Mike Quote to replace the leaking accumulator and filter d…"
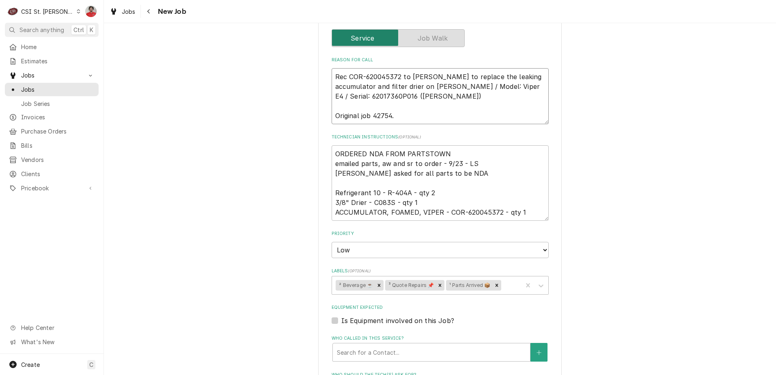
type textarea "x"
type textarea "Rec COR-620045372 to Mike B Quote to replace the leaking accumulator and filter…"
type textarea "x"
type textarea "Rec COR-620045372 to Mike B' Quote to replace the leaking accumulator and filte…"
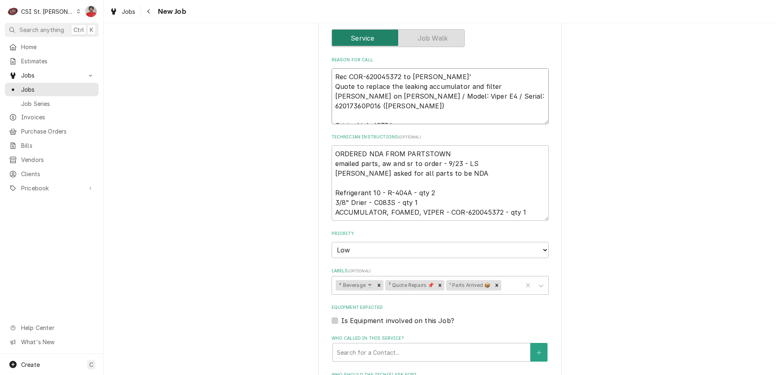
type textarea "x"
type textarea "Rec COR-620045372 to Mike B's Quote to replace the leaking accumulator and filt…"
type textarea "x"
type textarea "Rec COR-620045372 to Mike B's Quote to replace the leaking accumulator and filt…"
type textarea "x"
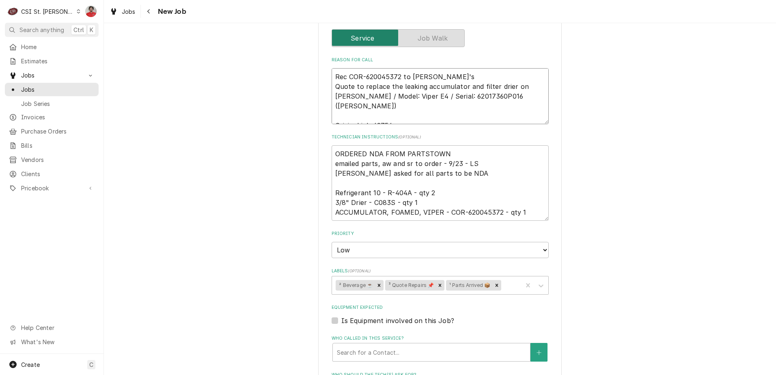
type textarea "Rec COR-620045372 to Mike B's s Quote to replace the leaking accumulator and fi…"
type textarea "x"
type textarea "Rec COR-620045372 to Mike B's she Quote to replace the leaking accumulator and …"
type textarea "x"
type textarea "Rec COR-620045372 to Mike B's shel Quote to replace the leaking accumulator and…"
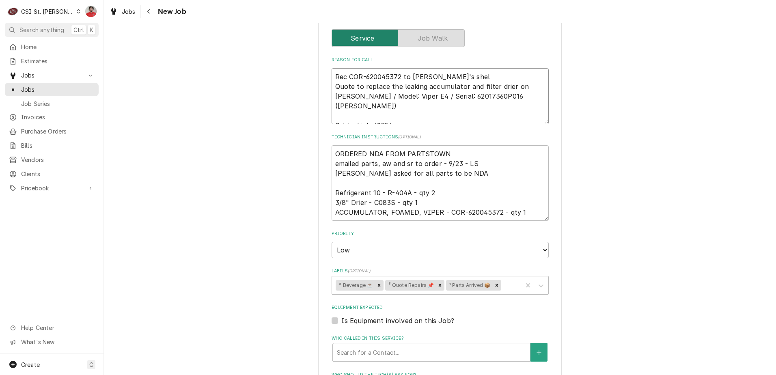
type textarea "x"
type textarea "Rec COR-620045372 to Mike B's shelf Quote to replace the leaking accumulator an…"
type textarea "x"
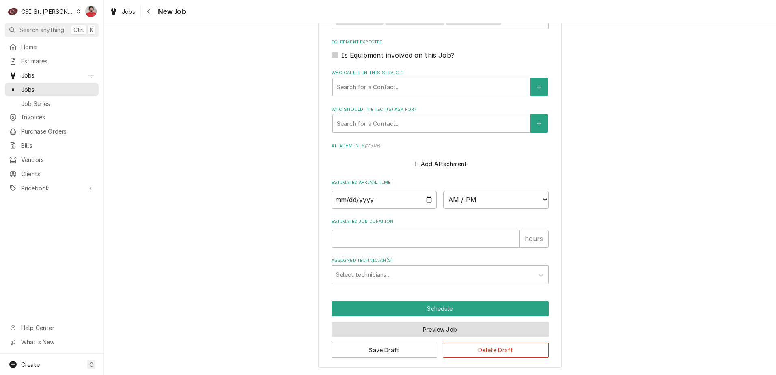
type textarea "Rec COR-620045372 to Mike B's shelf Quote to replace the leaking accumulator an…"
click at [444, 326] on button "Preview Job" at bounding box center [440, 329] width 217 height 15
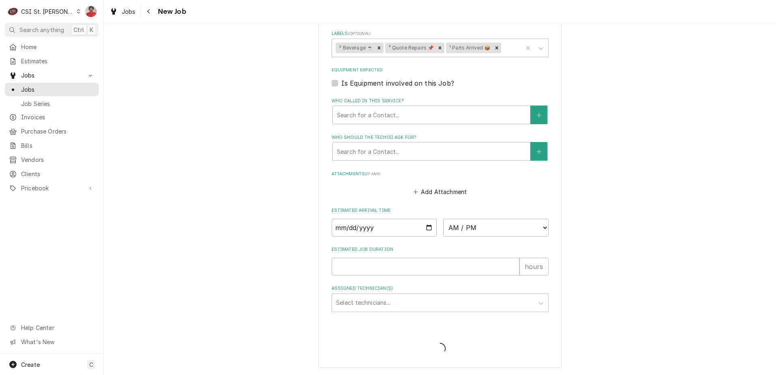
type textarea "x"
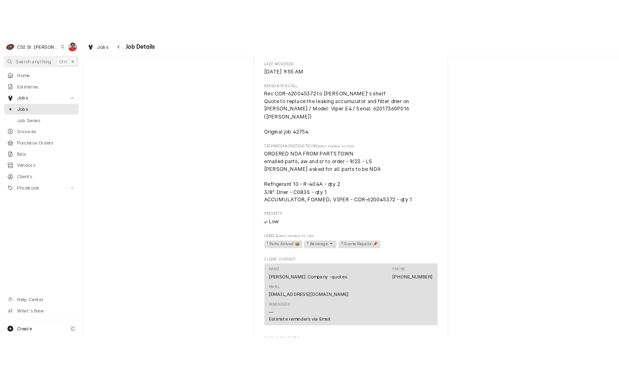
scroll to position [503, 0]
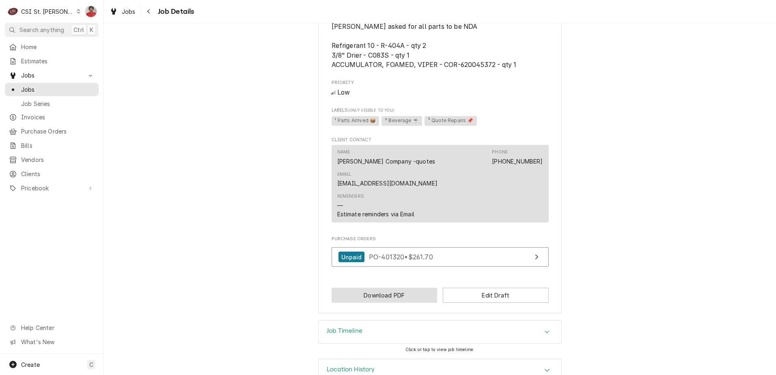
click at [407, 288] on button "Download PDF" at bounding box center [385, 295] width 106 height 15
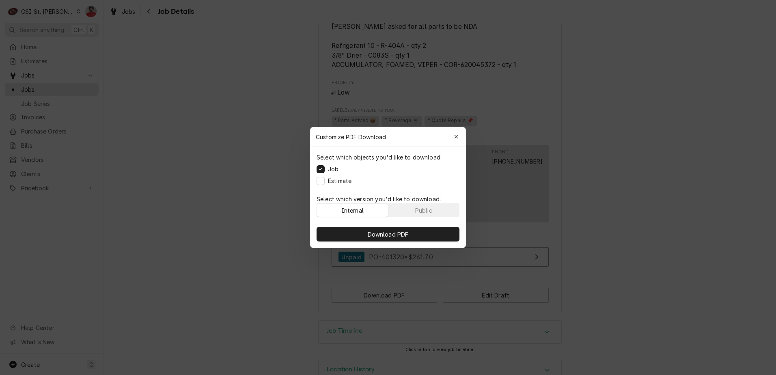
click at [409, 242] on div "Download PDF" at bounding box center [388, 234] width 156 height 28
click at [408, 236] on span "Download PDF" at bounding box center [388, 234] width 44 height 9
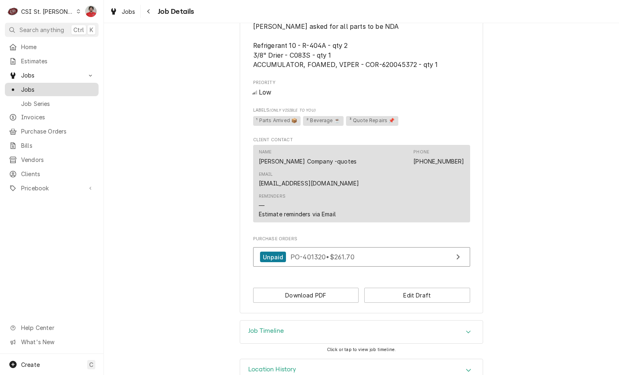
click at [52, 85] on span "Jobs" at bounding box center [57, 89] width 73 height 9
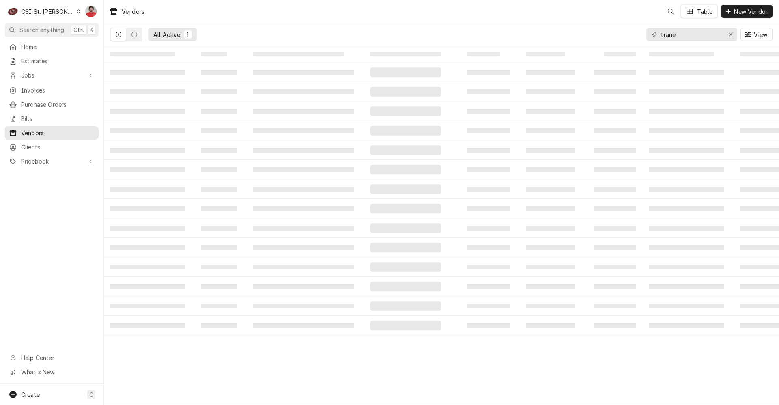
click at [37, 143] on span "Clients" at bounding box center [57, 147] width 73 height 9
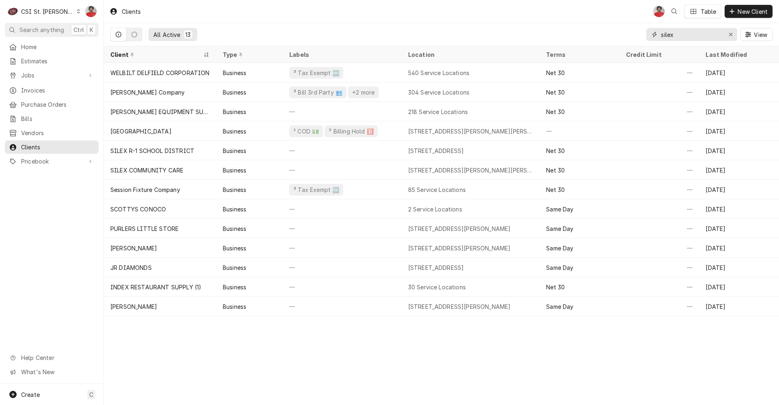
click at [695, 36] on input "silex" at bounding box center [691, 34] width 61 height 13
type input "BNA"
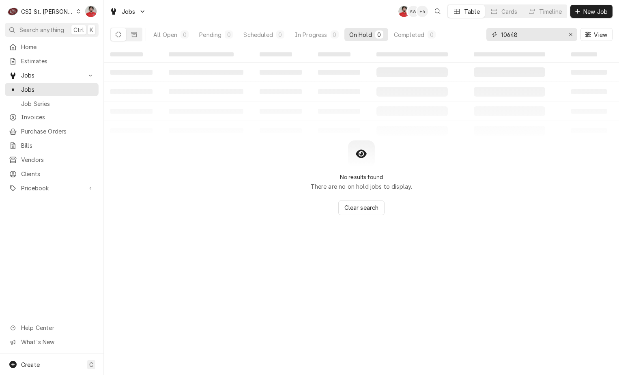
click at [515, 38] on input "10648" at bounding box center [531, 34] width 61 height 13
type input "41509"
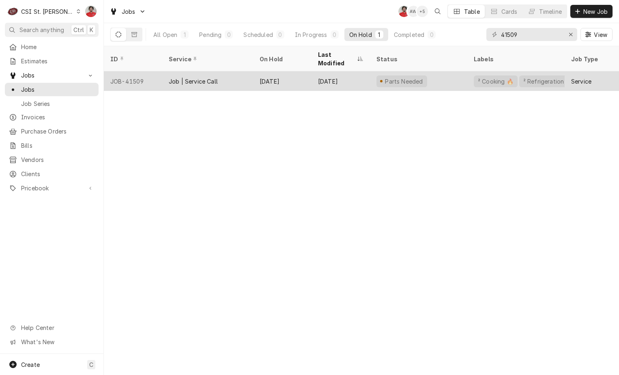
click at [441, 75] on div "Parts Needed" at bounding box center [418, 80] width 97 height 19
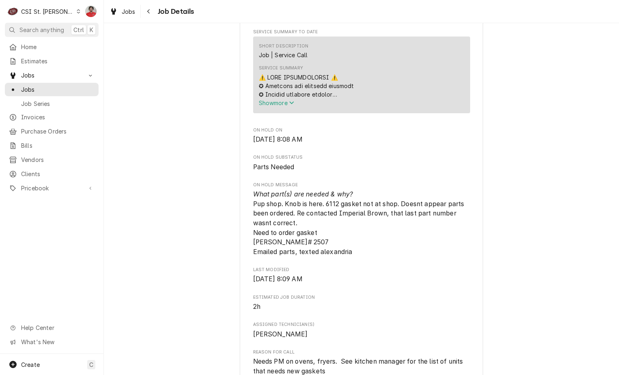
scroll to position [325, 0]
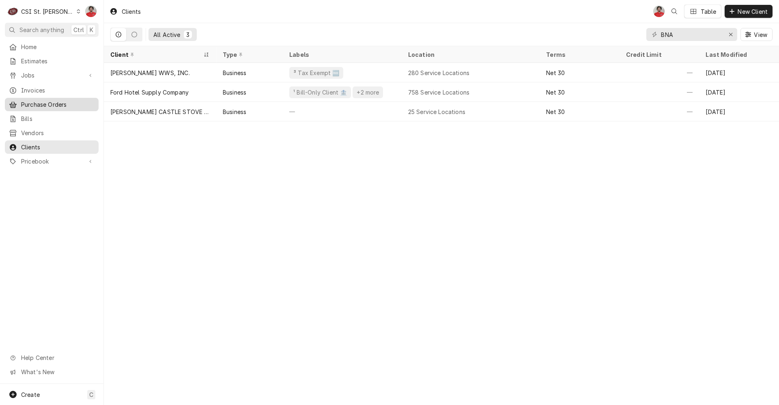
click at [52, 100] on span "Purchase Orders" at bounding box center [57, 104] width 73 height 9
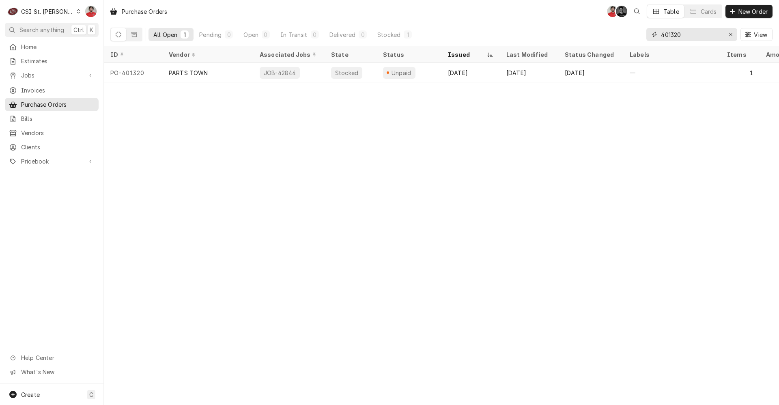
click at [701, 33] on input "401320" at bounding box center [691, 34] width 61 height 13
click at [46, 77] on div "Jobs" at bounding box center [51, 75] width 90 height 10
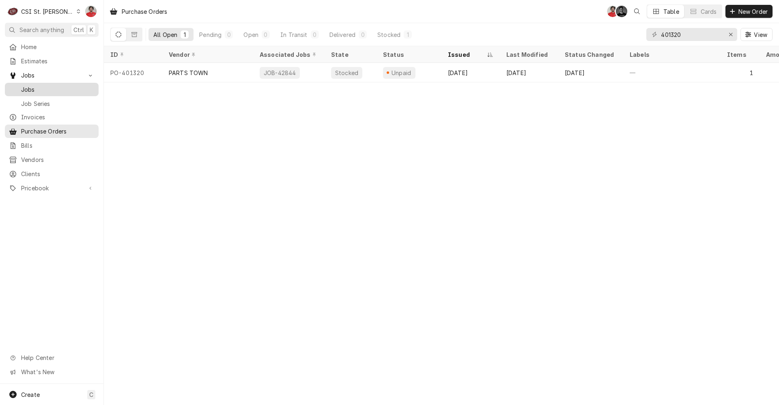
click at [51, 93] on link "Jobs" at bounding box center [52, 89] width 94 height 13
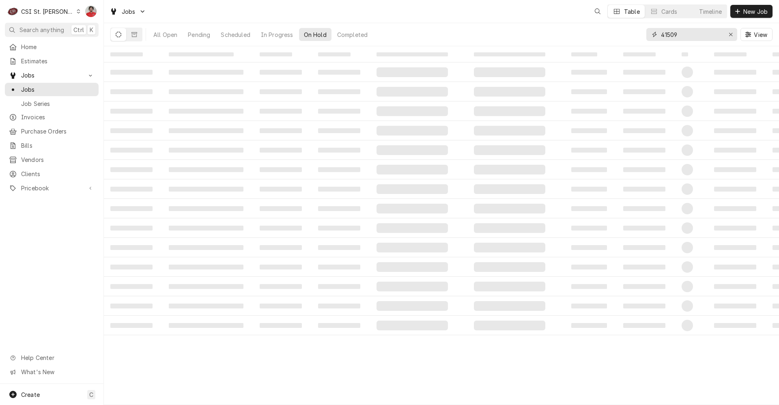
click at [695, 36] on input "41509" at bounding box center [691, 34] width 61 height 13
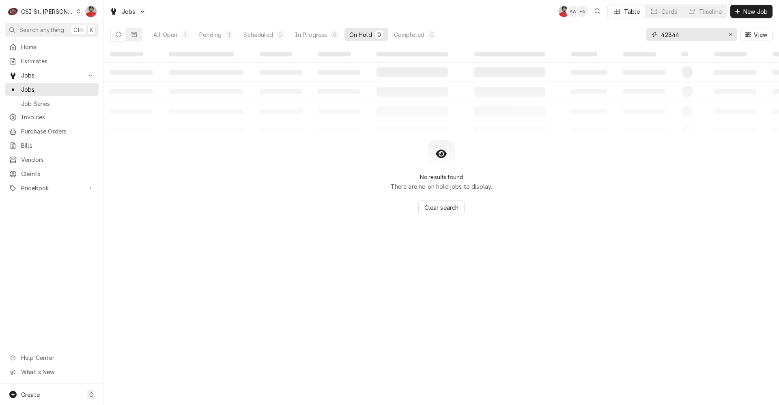
click at [701, 37] on input "42844" at bounding box center [691, 34] width 61 height 13
click at [701, 37] on input "42849" at bounding box center [691, 34] width 61 height 13
type input "42849"
click at [71, 128] on span "Purchase Orders" at bounding box center [57, 131] width 73 height 9
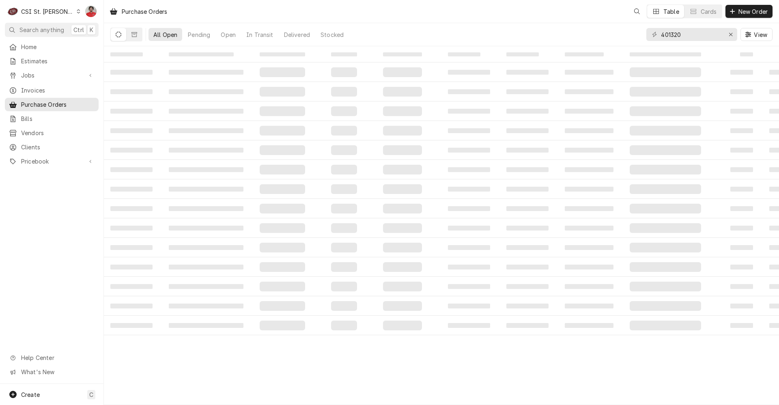
click at [713, 43] on div "401320 View" at bounding box center [709, 34] width 126 height 23
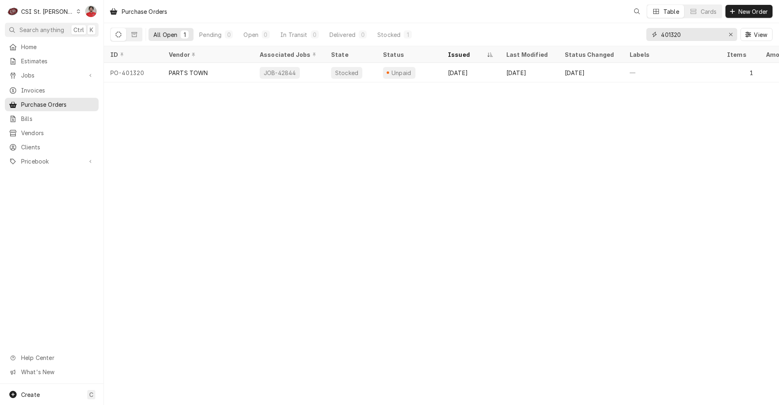
click at [711, 37] on input "401320" at bounding box center [691, 34] width 61 height 13
type input "401320"
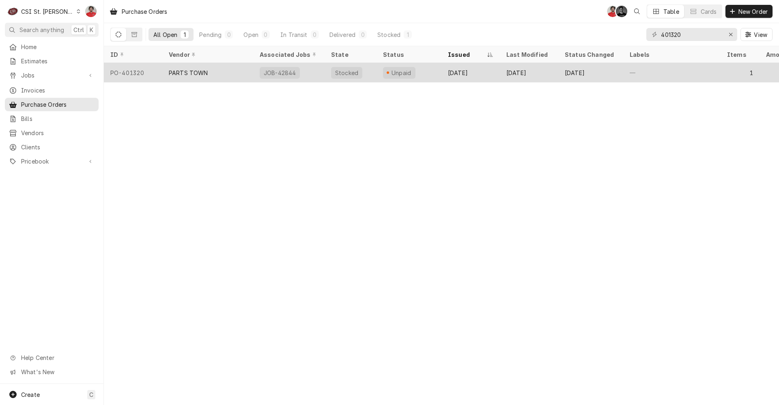
click at [429, 74] on div "Unpaid" at bounding box center [409, 72] width 65 height 19
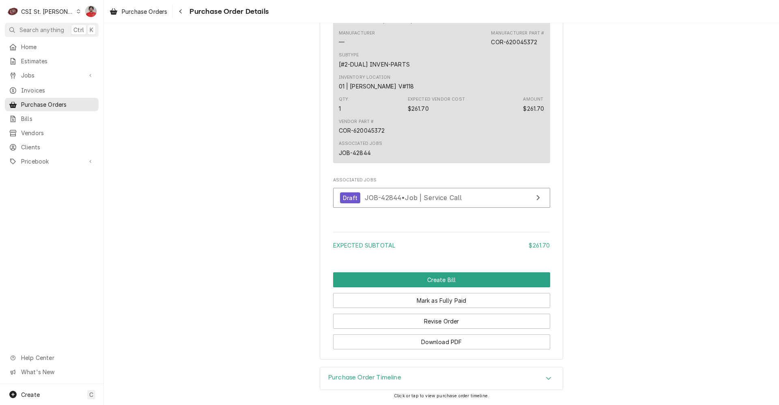
scroll to position [605, 0]
click at [425, 190] on link "Draft JOB-42844 • Job | Service Call" at bounding box center [441, 198] width 217 height 20
click at [51, 14] on div "CSI St. [PERSON_NAME]" at bounding box center [47, 11] width 53 height 9
click at [271, 147] on html "C CSI St. Louis NF Search anything Ctrl K Home Estimates Jobs Jobs Job Series I…" at bounding box center [389, 202] width 779 height 405
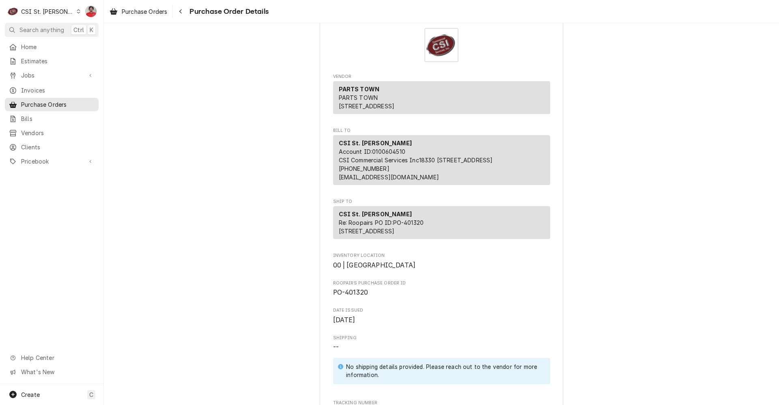
scroll to position [0, 0]
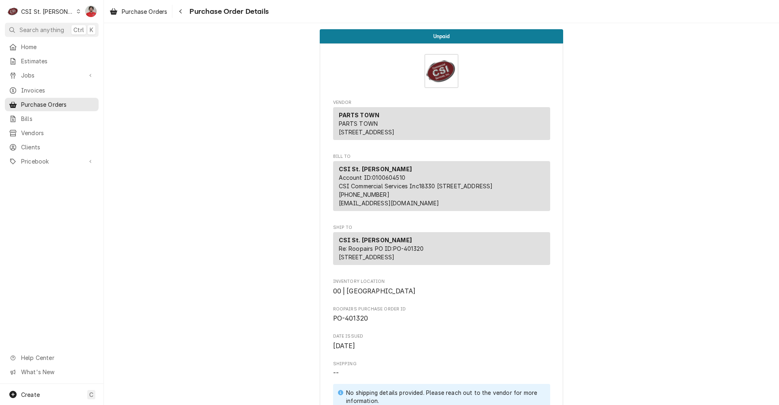
click at [49, 8] on div "CSI St. [PERSON_NAME]" at bounding box center [47, 11] width 53 height 9
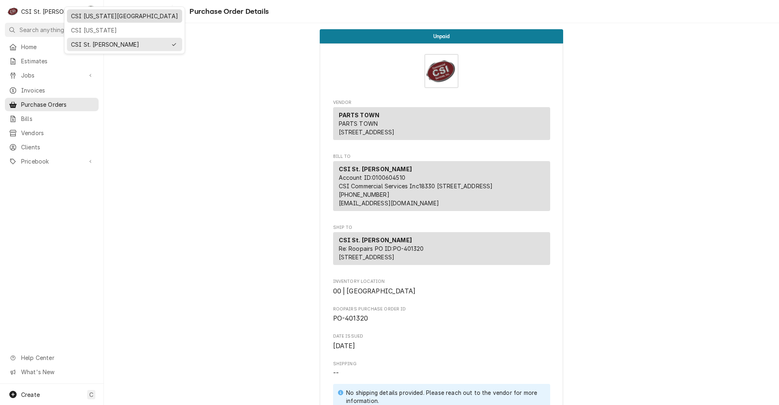
click at [82, 17] on div "CSI Kansas City" at bounding box center [124, 16] width 107 height 9
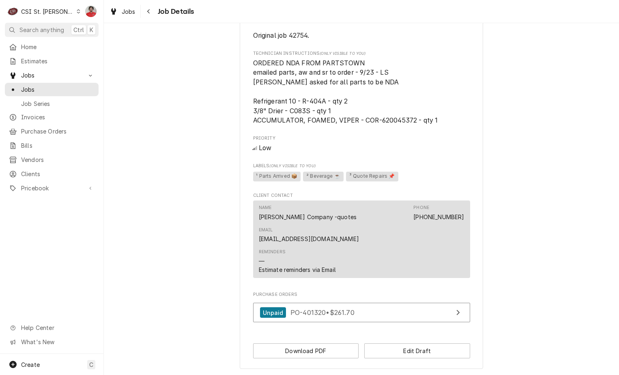
scroll to position [503, 0]
